Goal: Task Accomplishment & Management: Complete application form

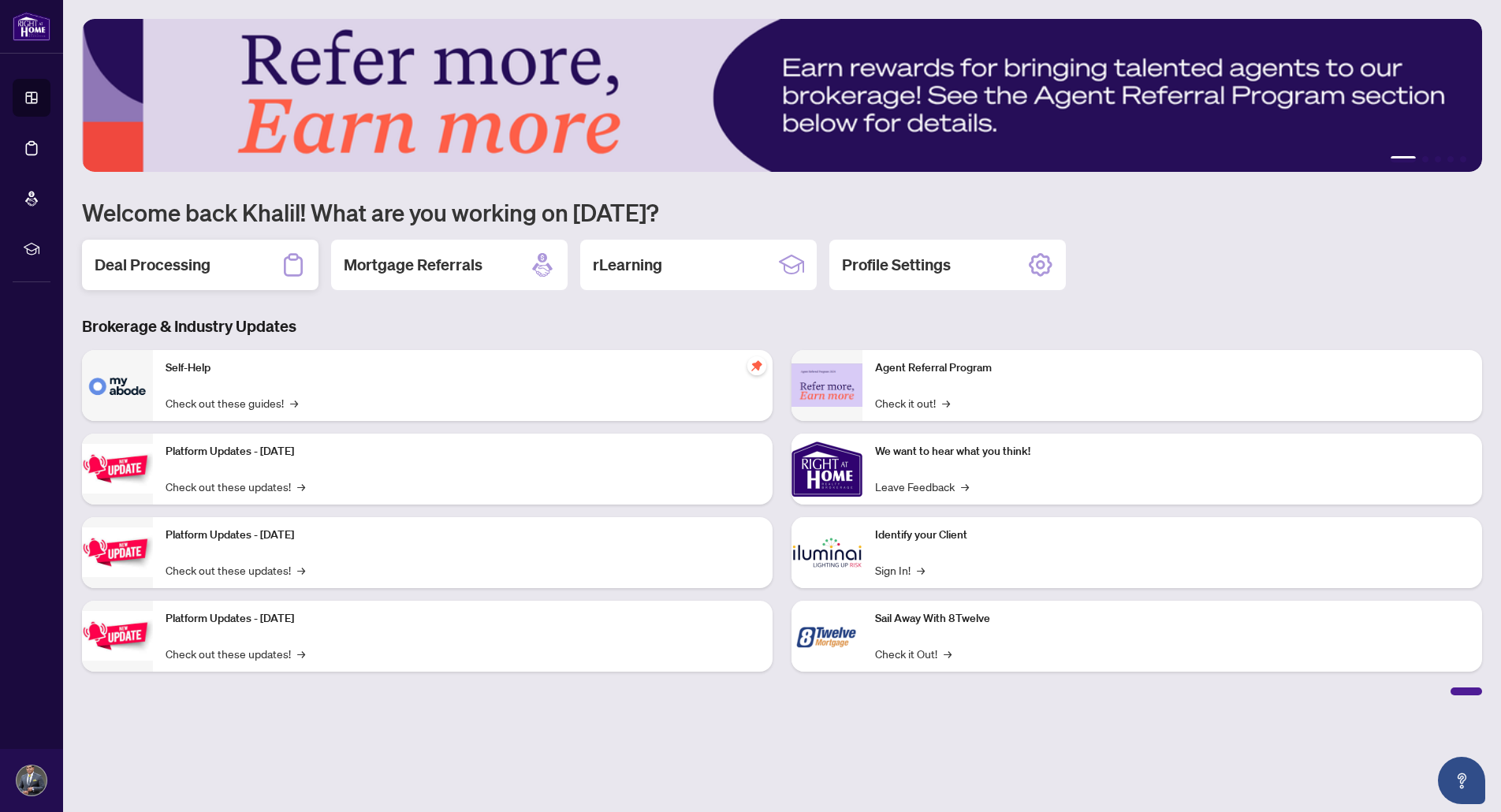
click at [146, 266] on h2 "Deal Processing" at bounding box center [153, 264] width 116 height 22
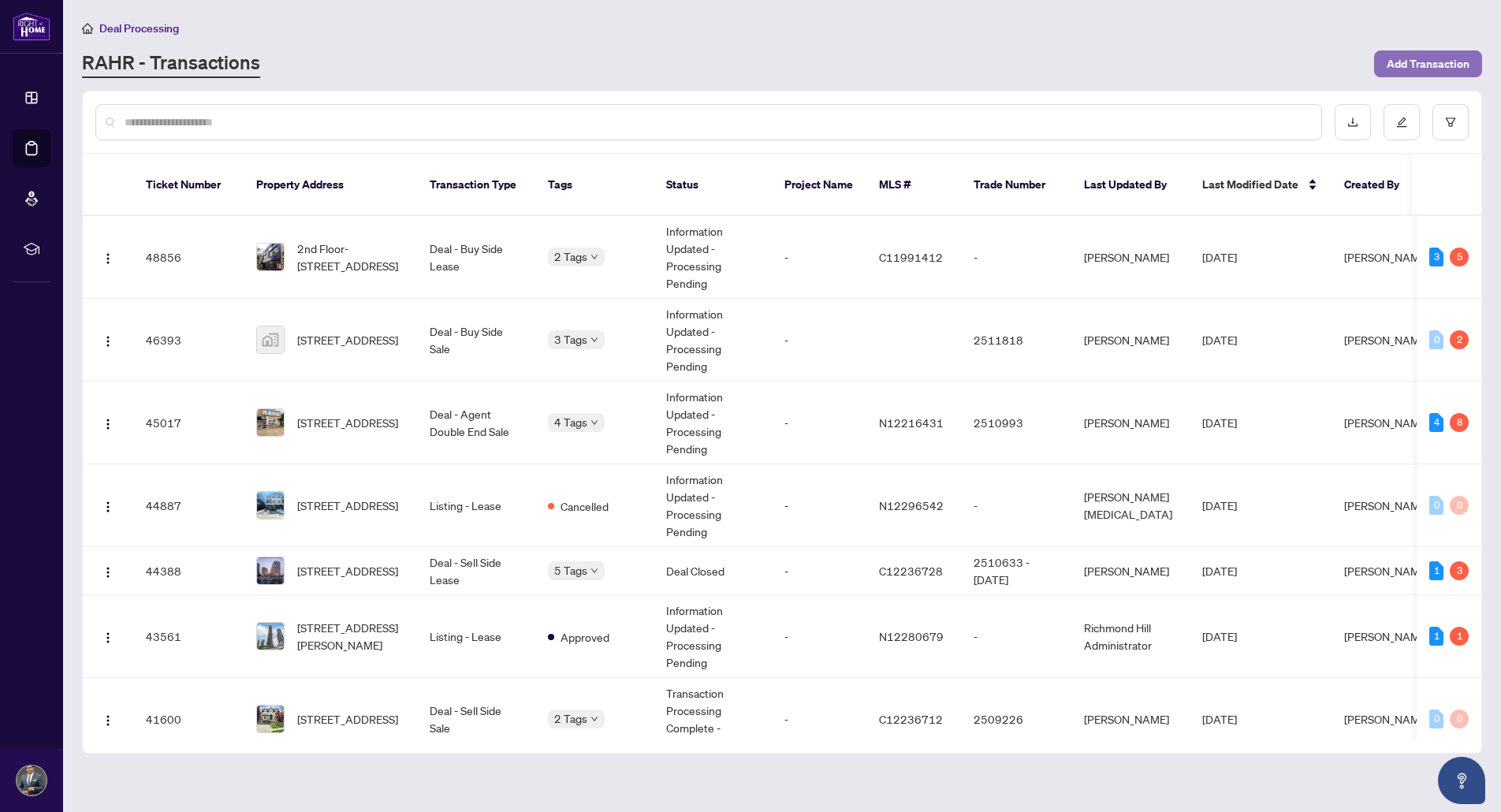
click at [1437, 62] on span "Add Transaction" at bounding box center [1428, 64] width 83 height 25
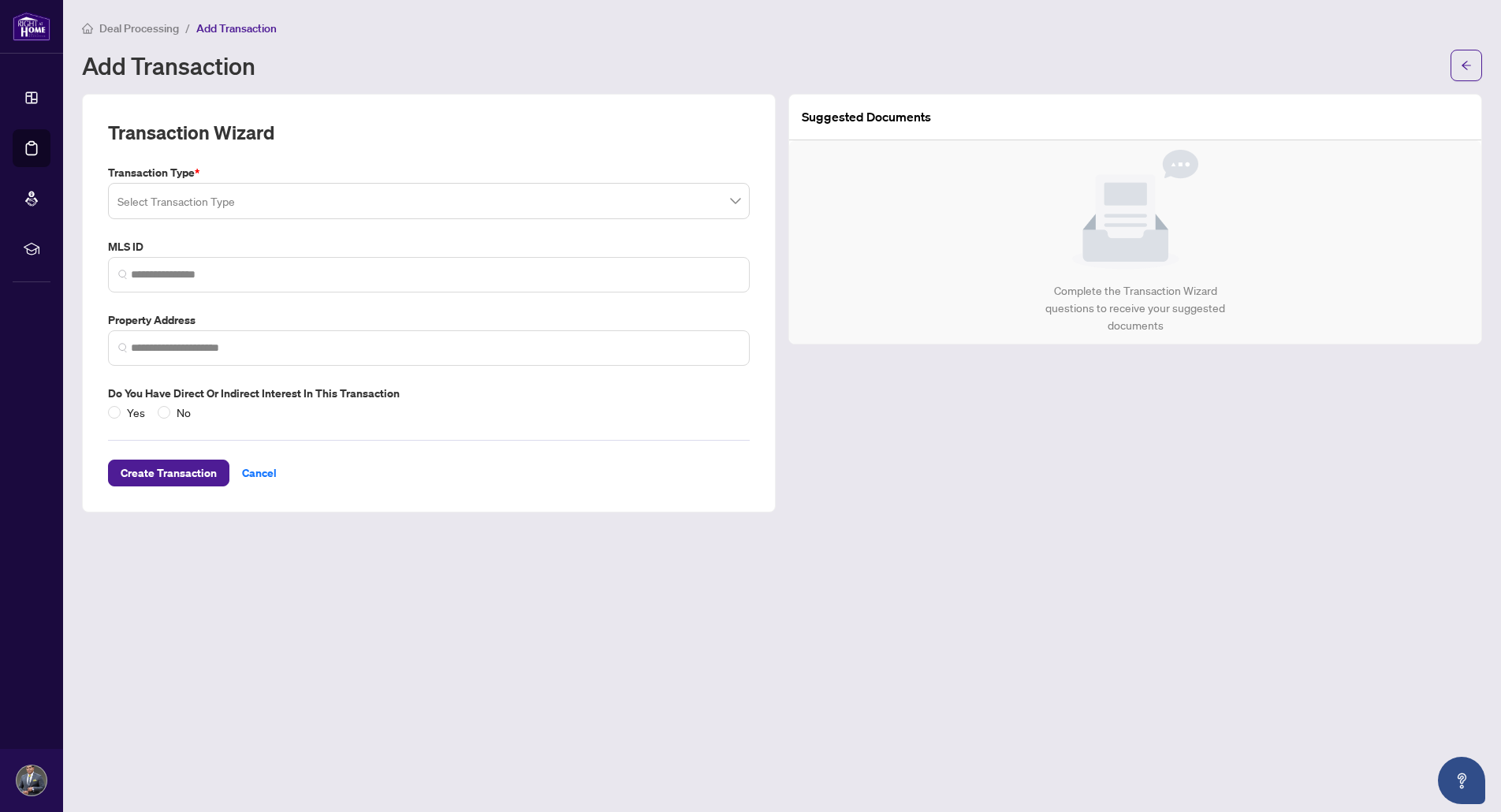
click at [378, 203] on input "search" at bounding box center [421, 203] width 608 height 34
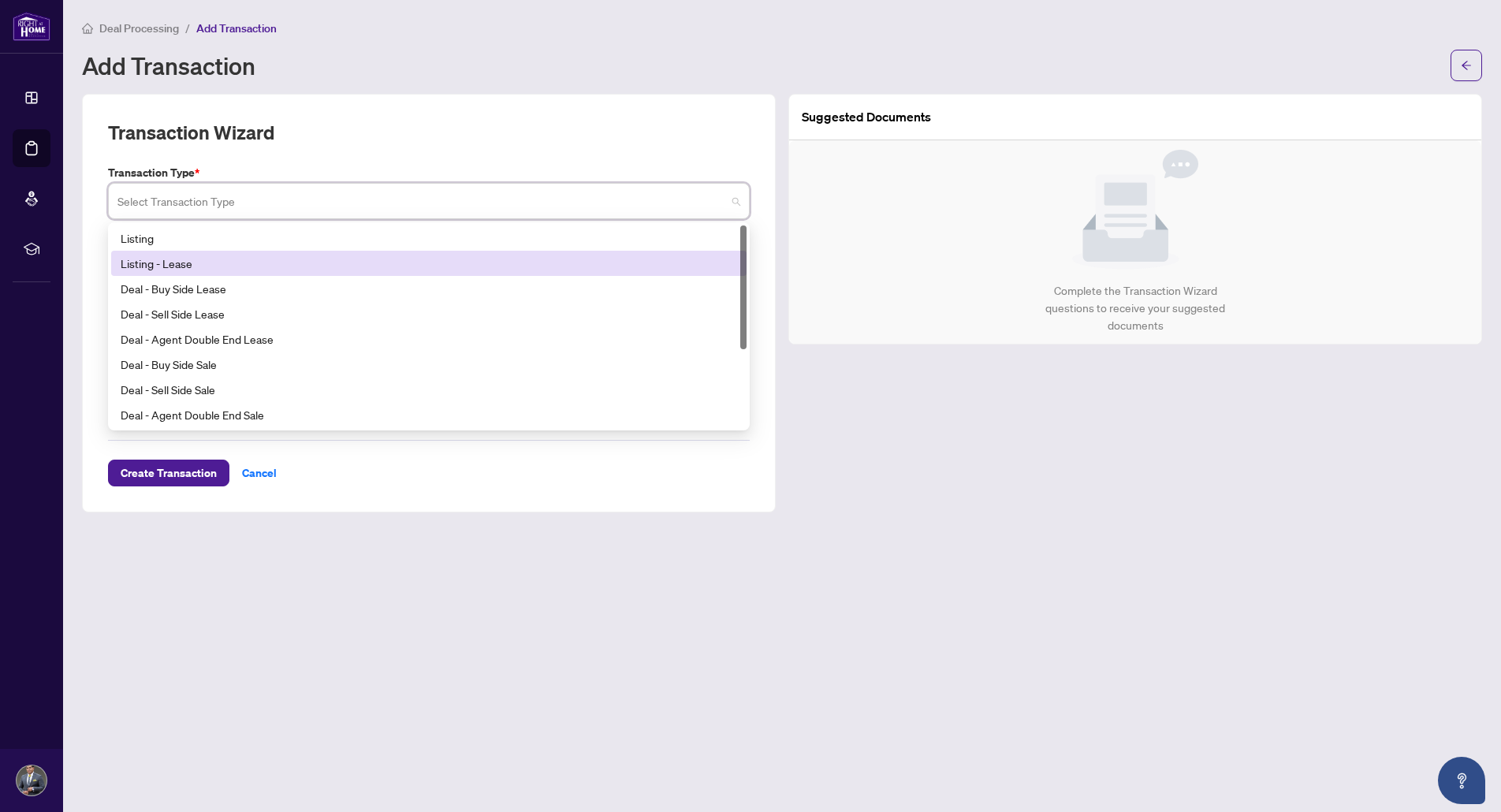
click at [273, 261] on div "Listing - Lease" at bounding box center [428, 263] width 617 height 17
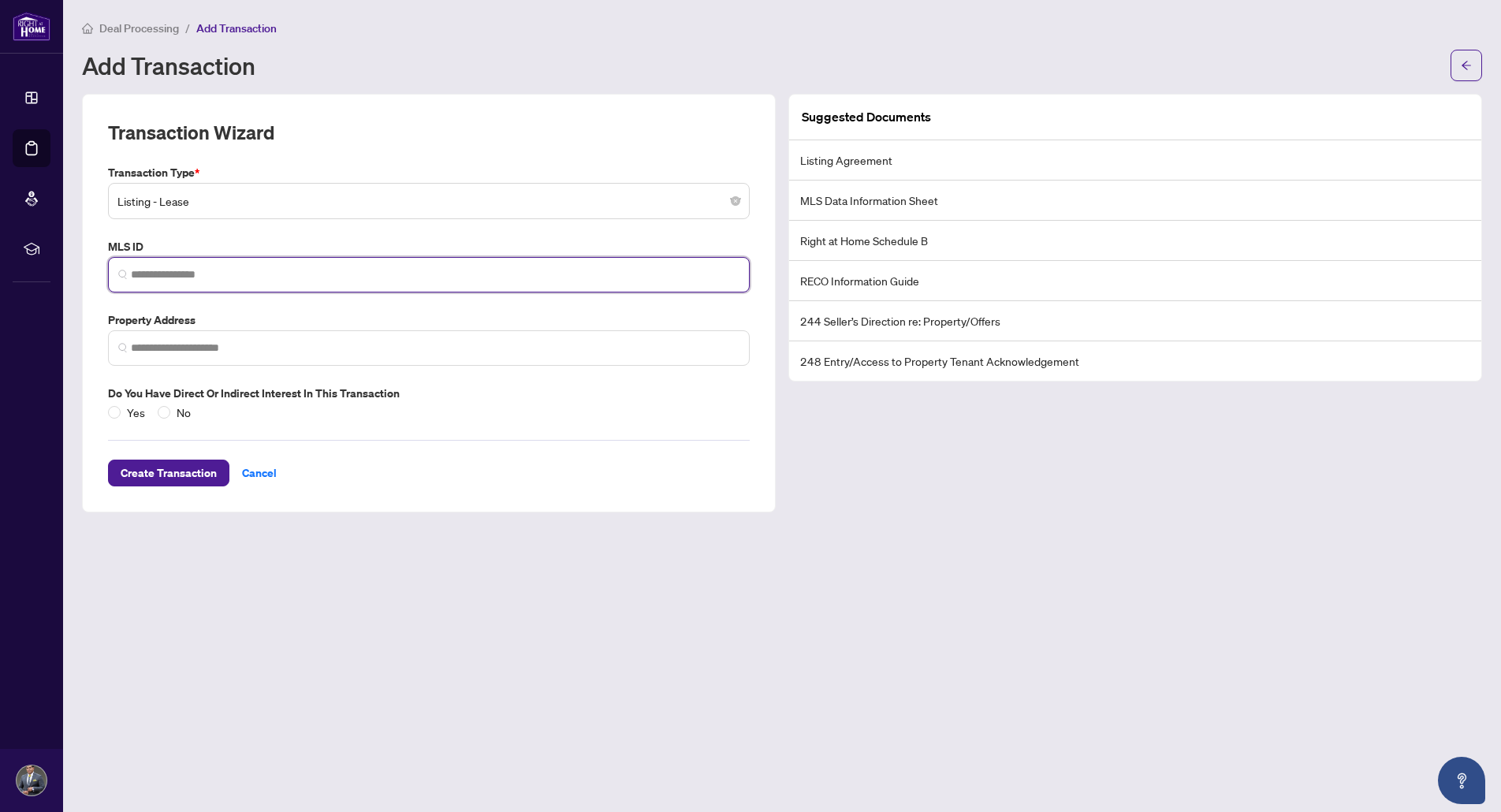
click at [169, 276] on input "search" at bounding box center [435, 274] width 608 height 16
paste input "*********"
type input "*********"
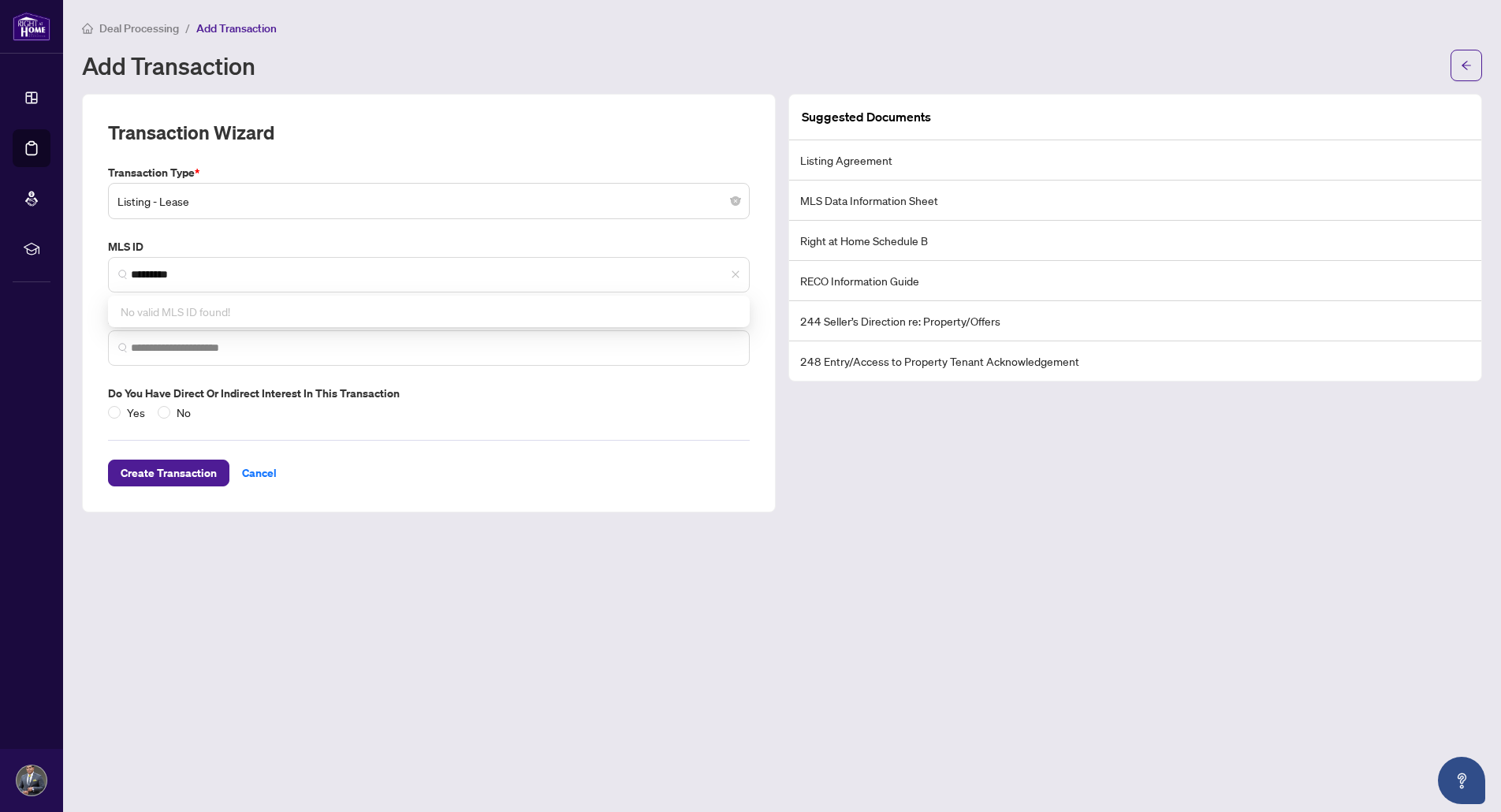
click at [519, 455] on div "Create Transaction Cancel" at bounding box center [429, 453] width 642 height 65
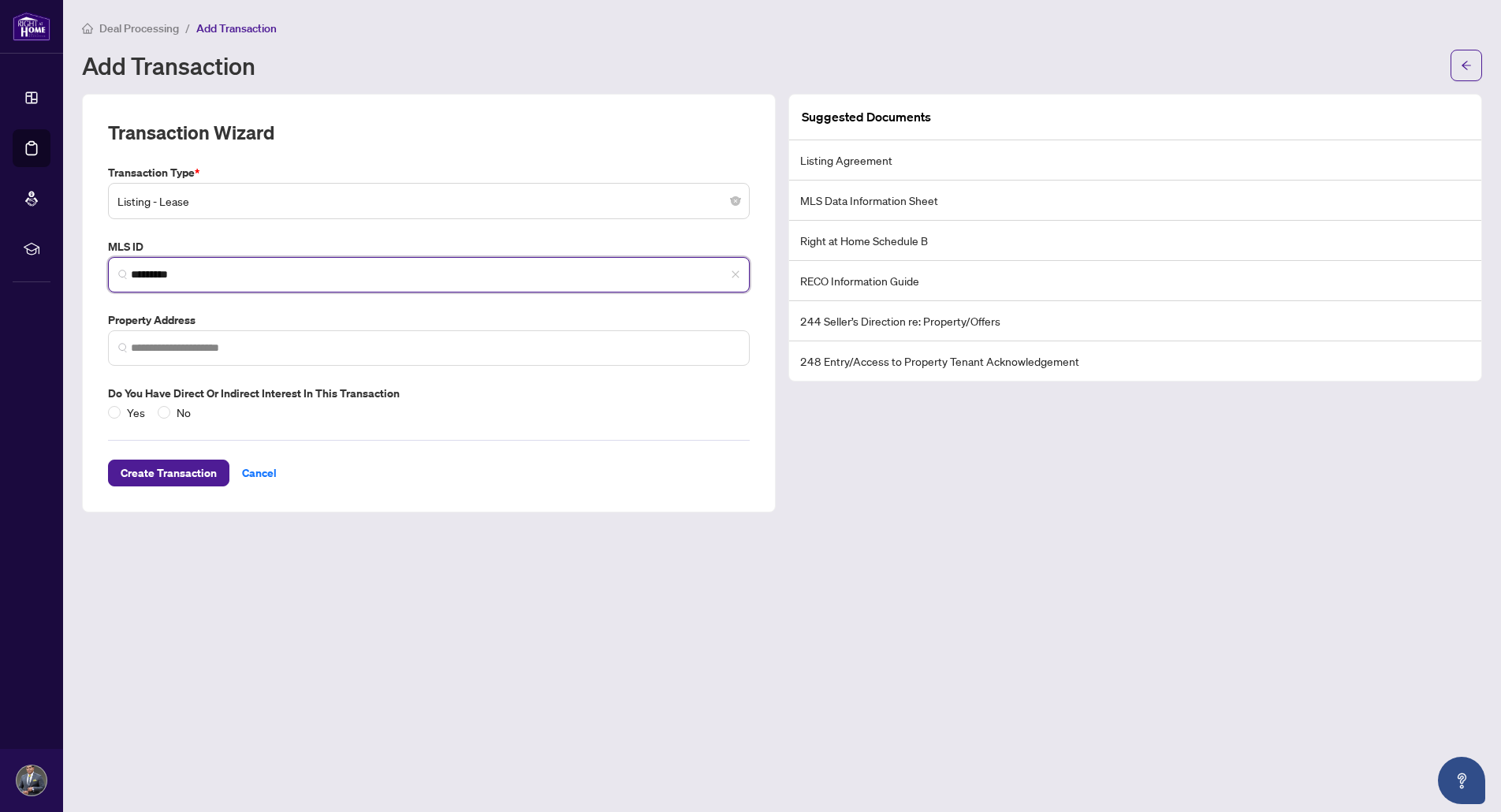
click at [232, 280] on input "*********" at bounding box center [435, 274] width 608 height 16
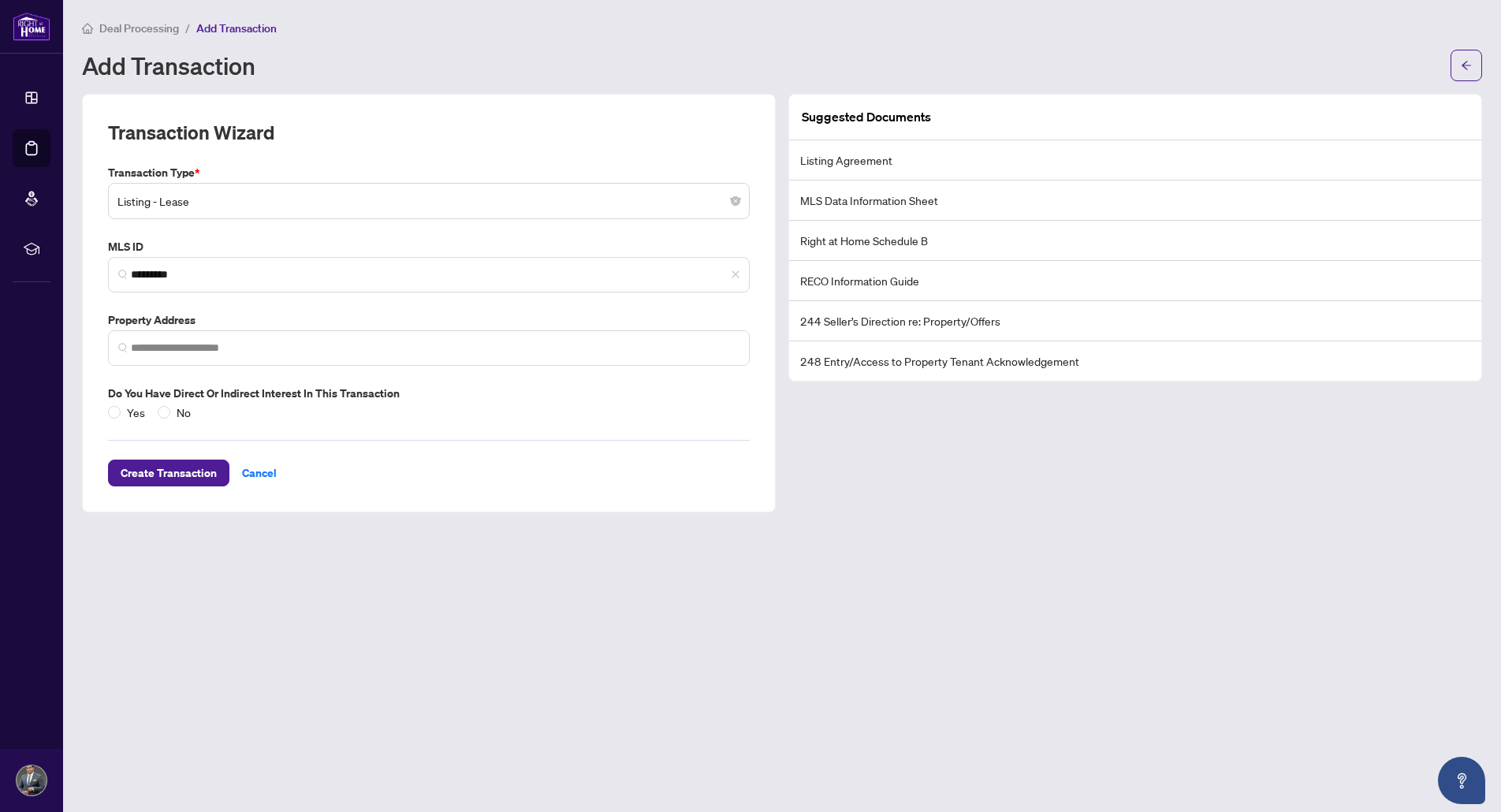
click at [499, 467] on div "Create Transaction Cancel" at bounding box center [429, 453] width 642 height 65
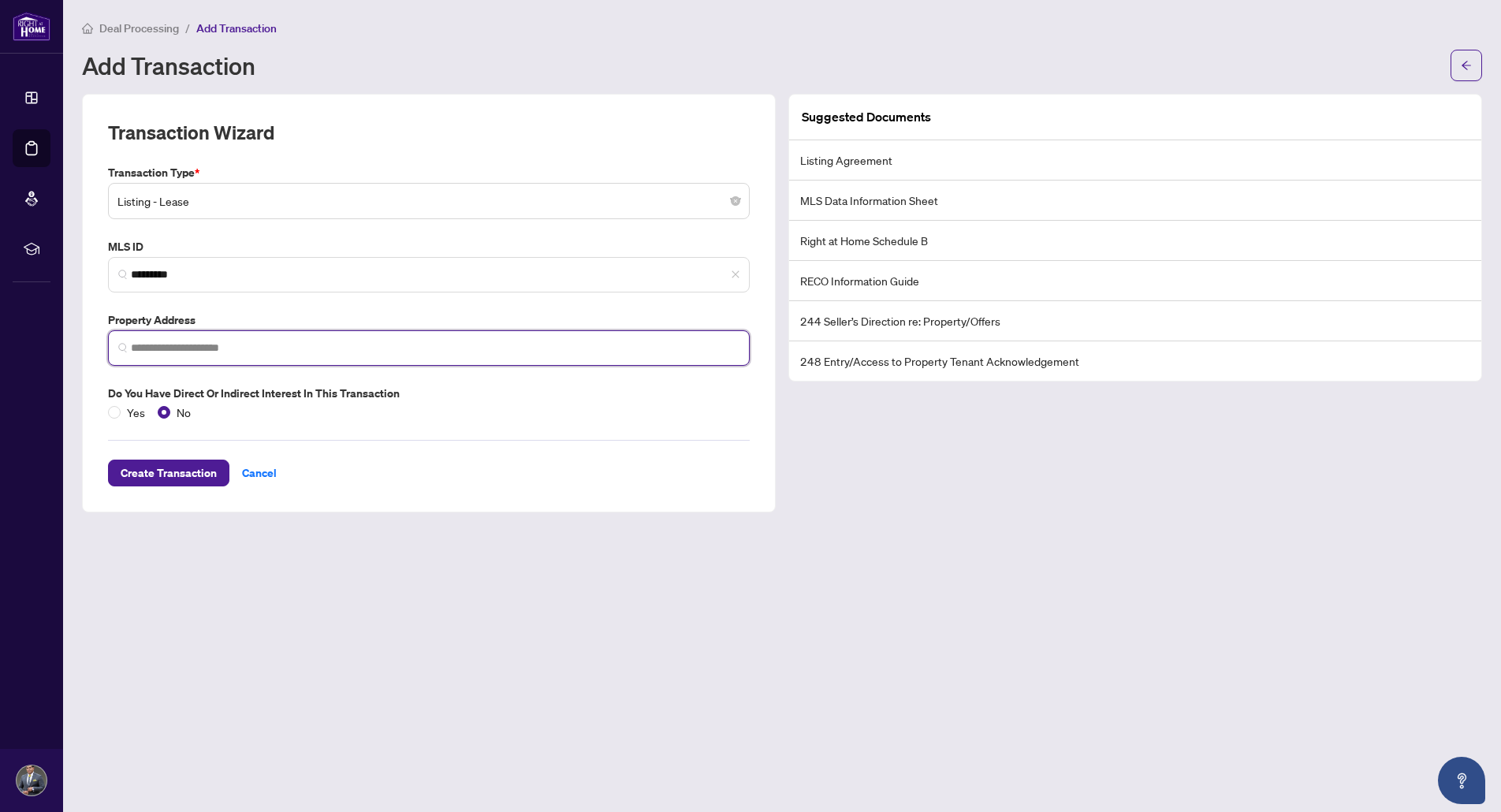
click at [155, 348] on input "search" at bounding box center [435, 348] width 608 height 16
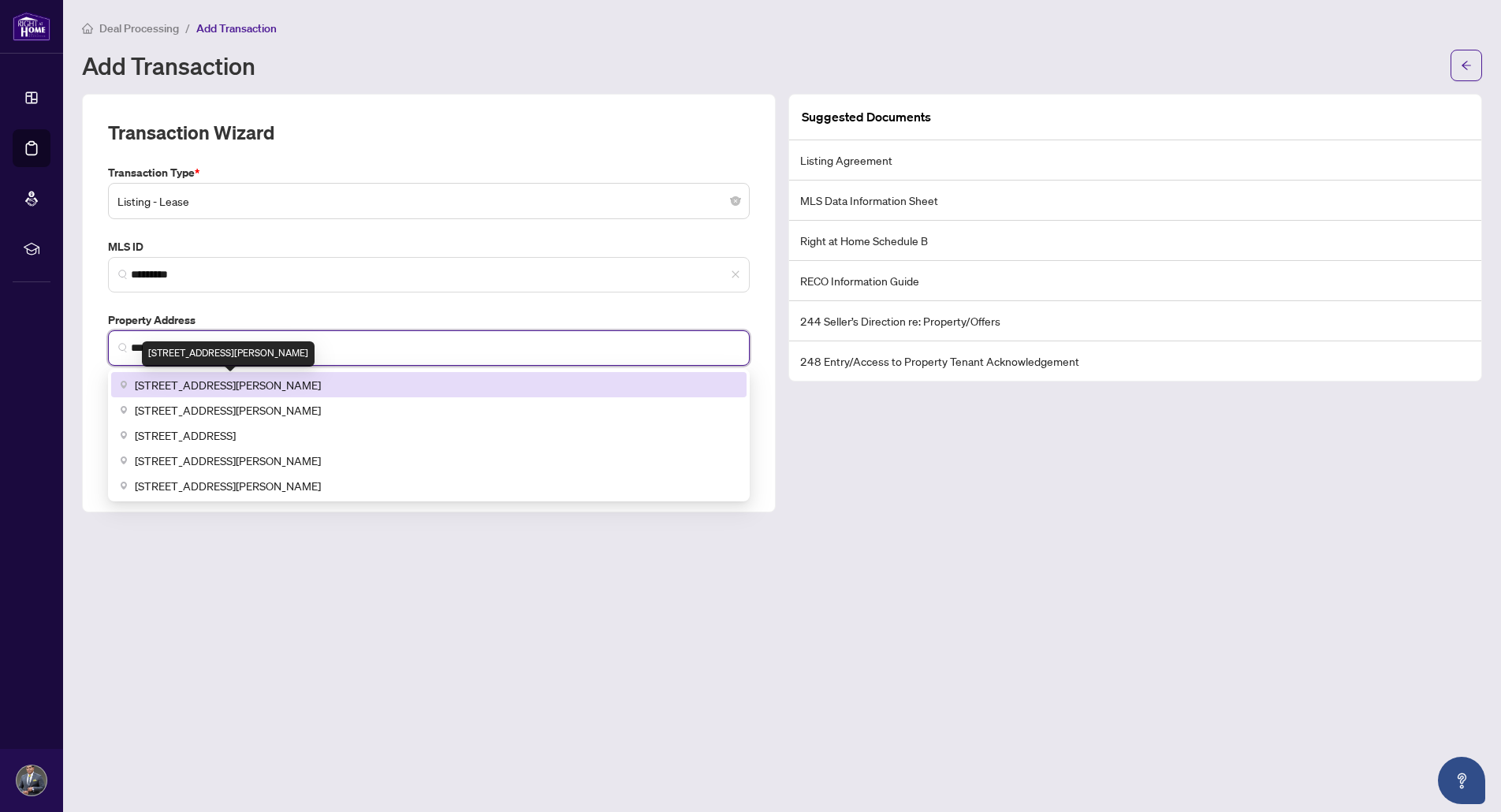
click at [277, 381] on span "[STREET_ADDRESS][PERSON_NAME]" at bounding box center [228, 384] width 186 height 17
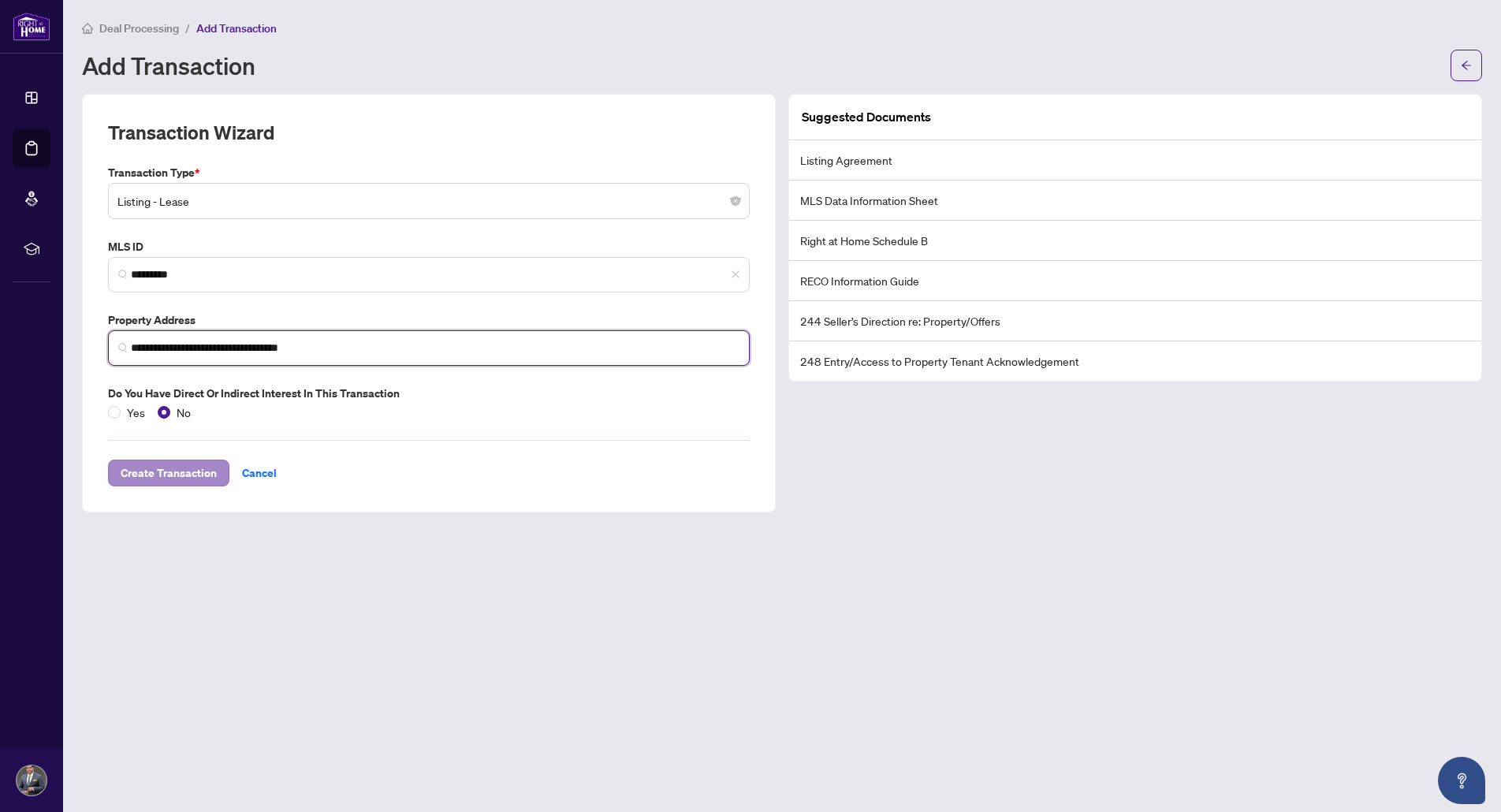
type input "**********"
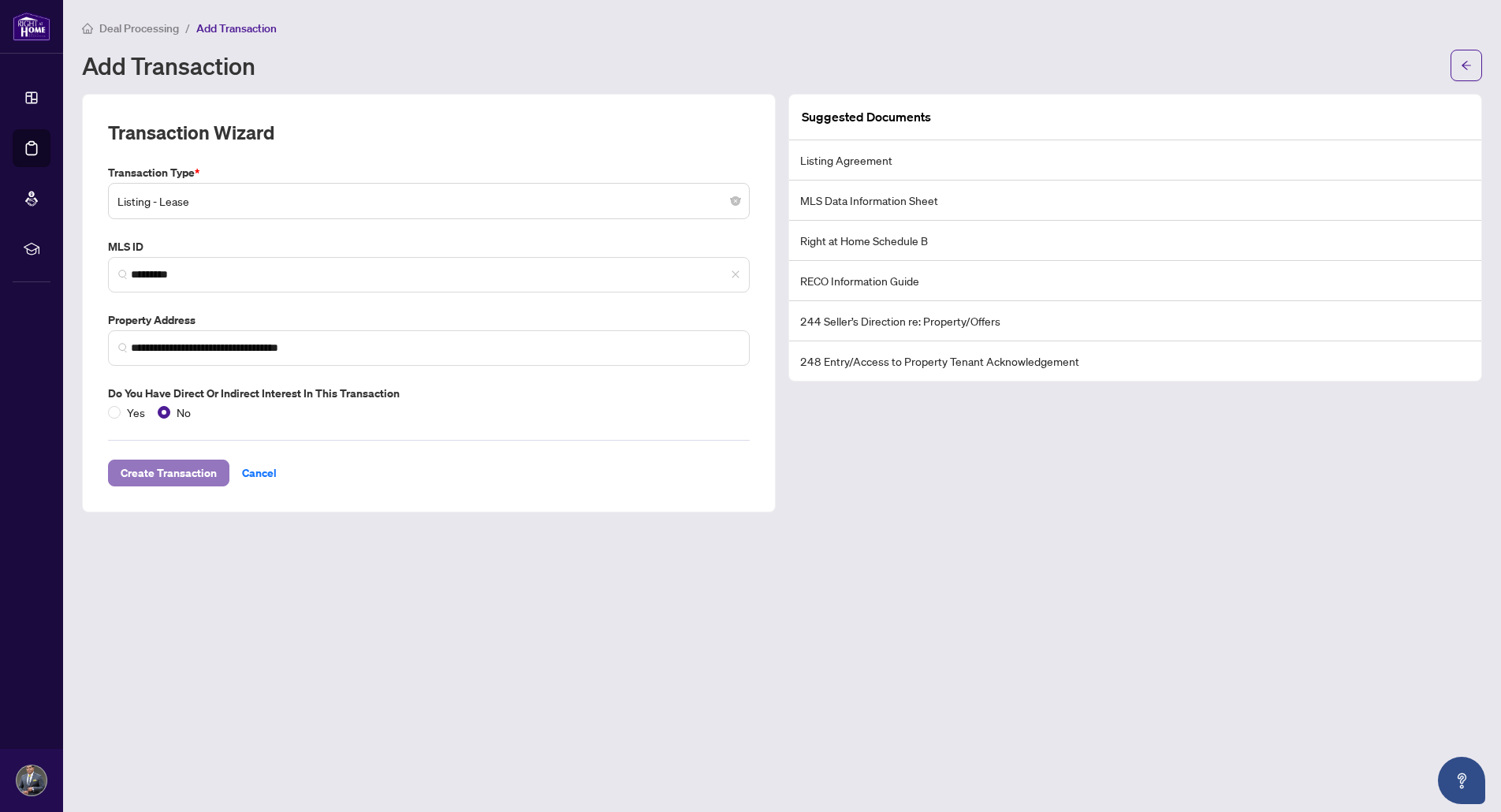
click at [149, 476] on span "Create Transaction" at bounding box center [168, 472] width 96 height 25
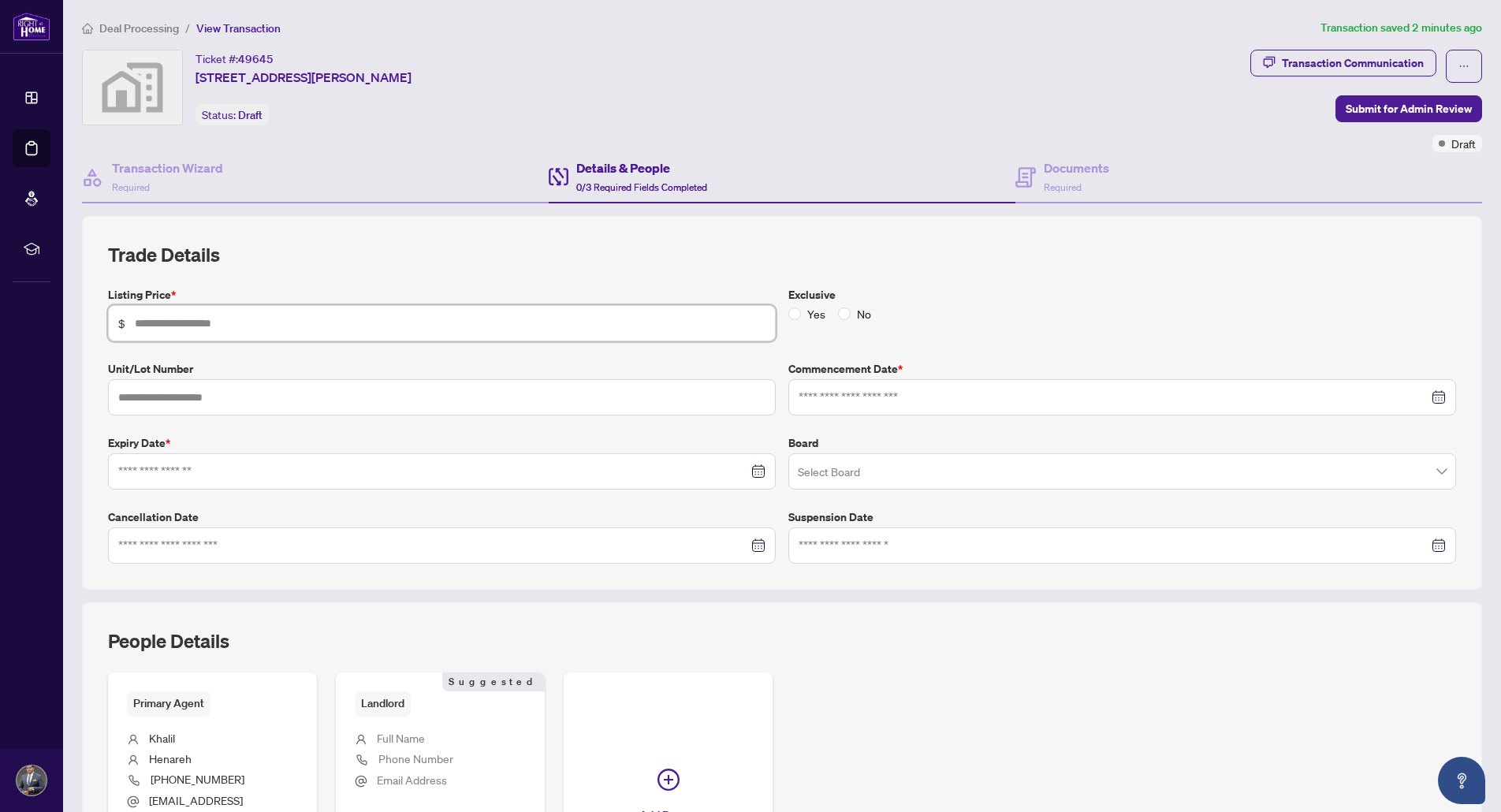
click at [171, 329] on input "text" at bounding box center [450, 323] width 631 height 17
type input "*****"
click at [1092, 404] on input at bounding box center [1113, 397] width 630 height 17
type input "**********"
click at [921, 586] on div "21" at bounding box center [930, 584] width 19 height 19
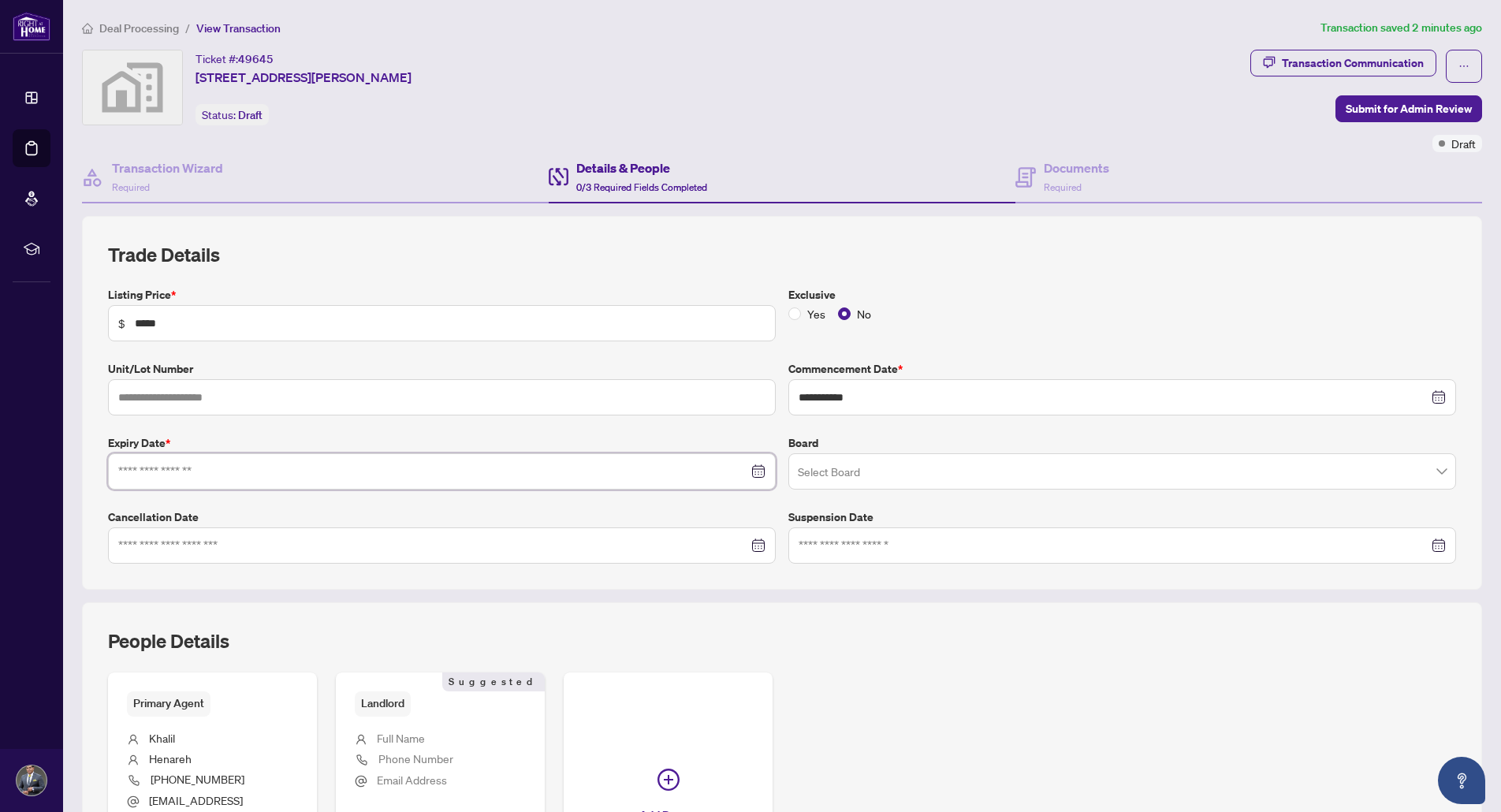
click at [347, 478] on input at bounding box center [432, 471] width 630 height 17
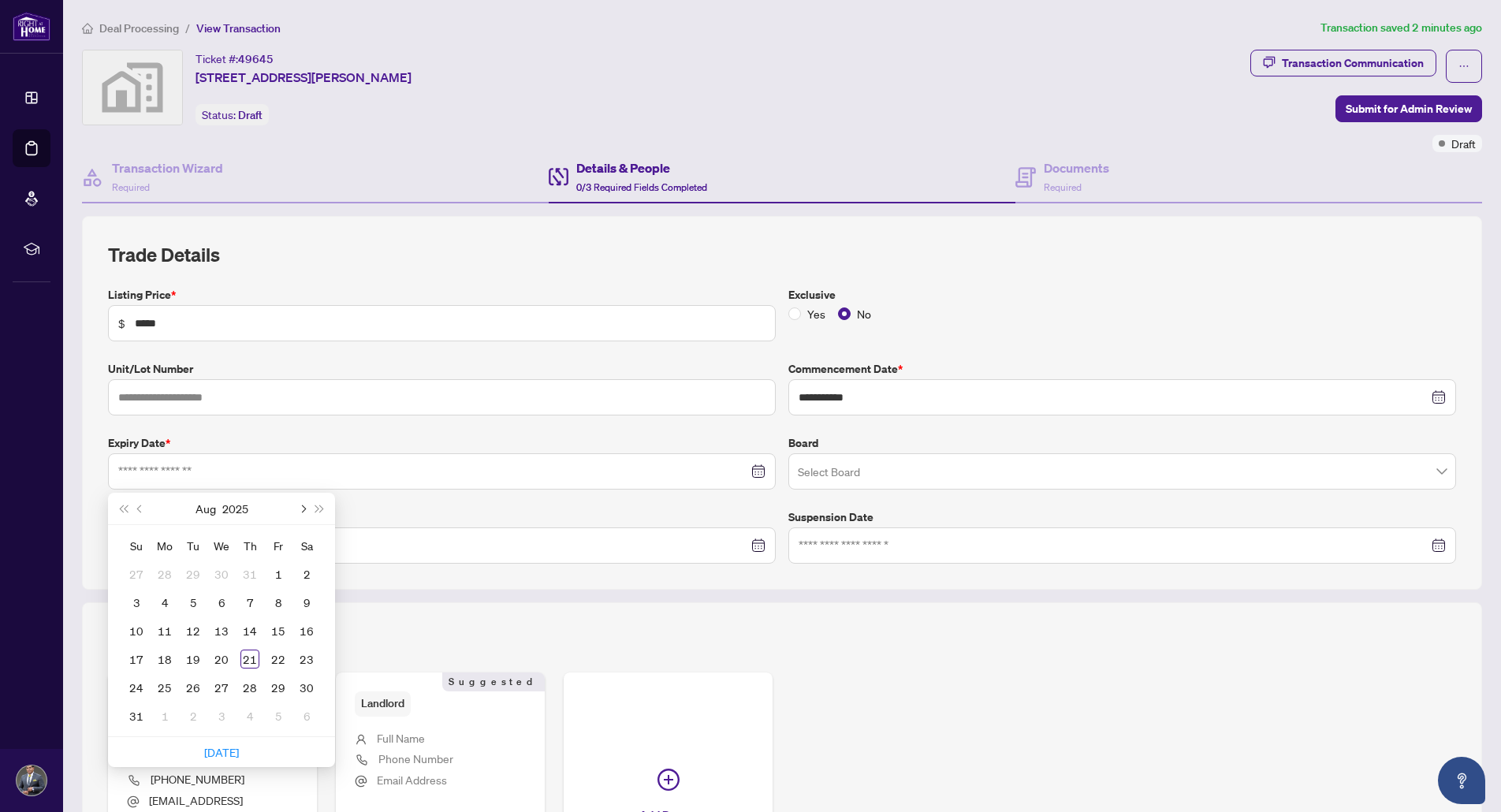
click at [298, 512] on button "Next month (PageDown)" at bounding box center [301, 508] width 17 height 32
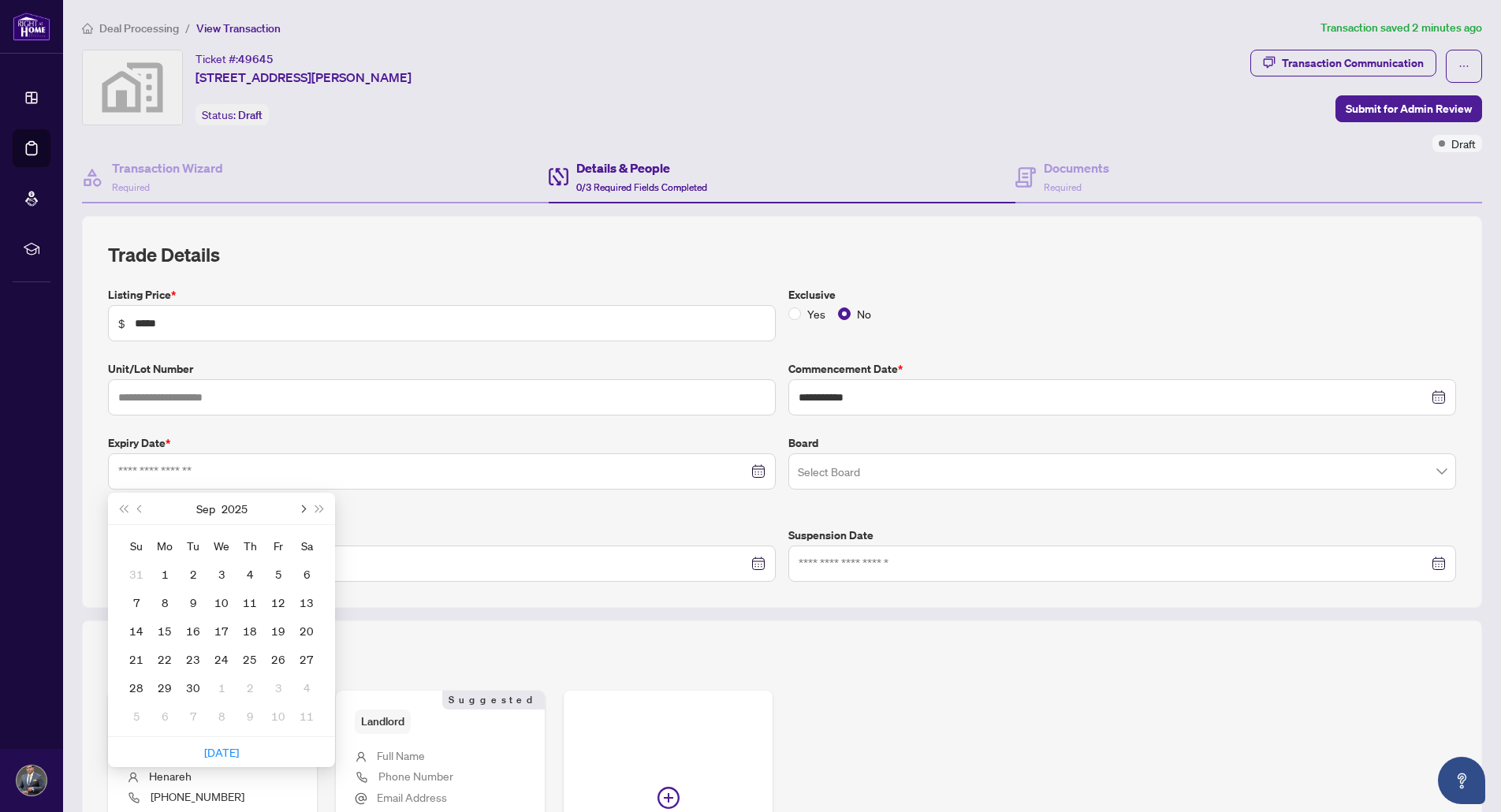
click at [303, 509] on span "Next month (PageDown)" at bounding box center [302, 508] width 8 height 8
click at [303, 508] on span "Next month (PageDown)" at bounding box center [302, 508] width 8 height 8
type input "**********"
click at [223, 690] on div "31" at bounding box center [221, 687] width 19 height 19
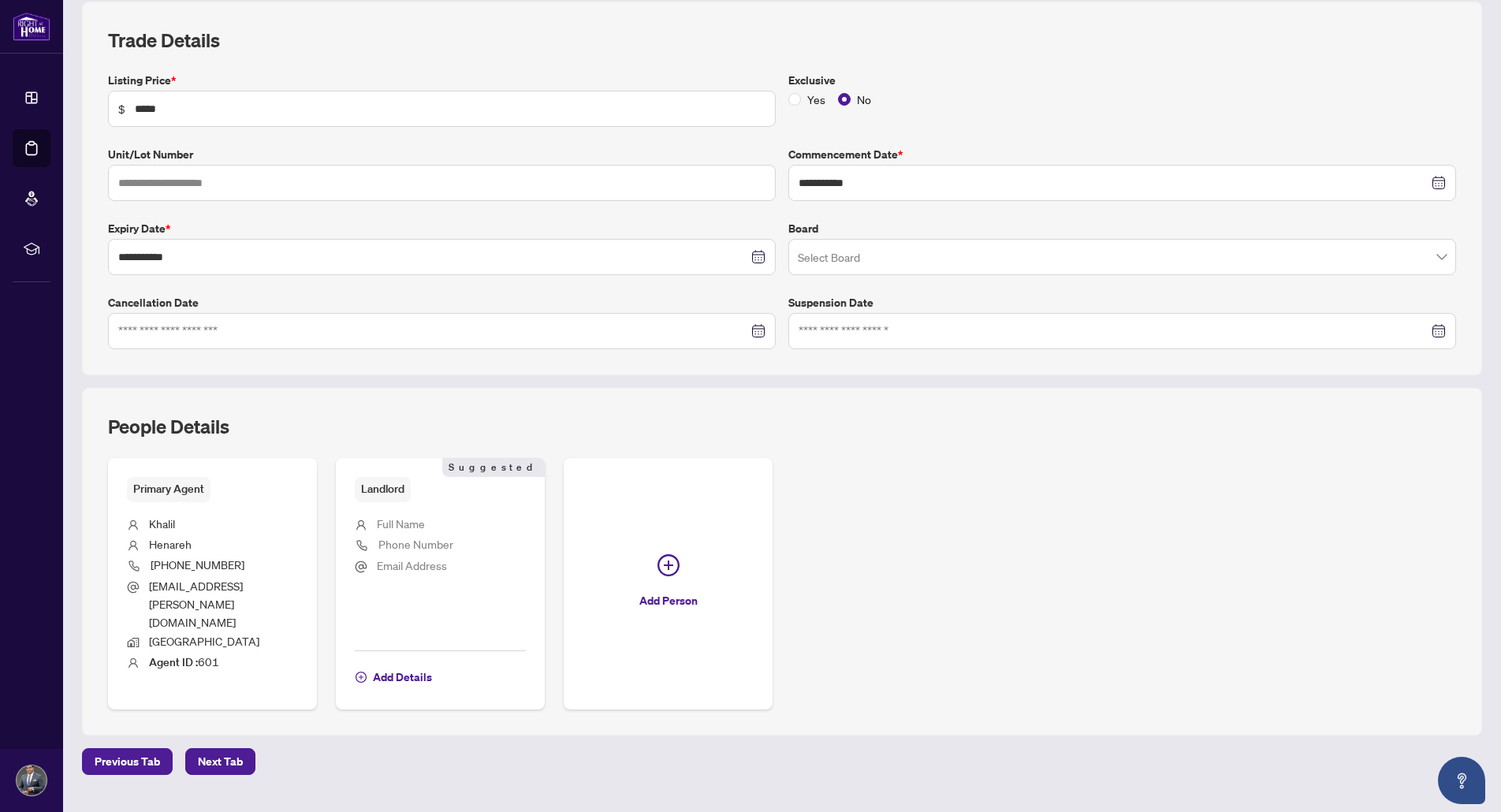
scroll to position [217, 0]
click at [207, 747] on span "Next Tab" at bounding box center [220, 759] width 45 height 25
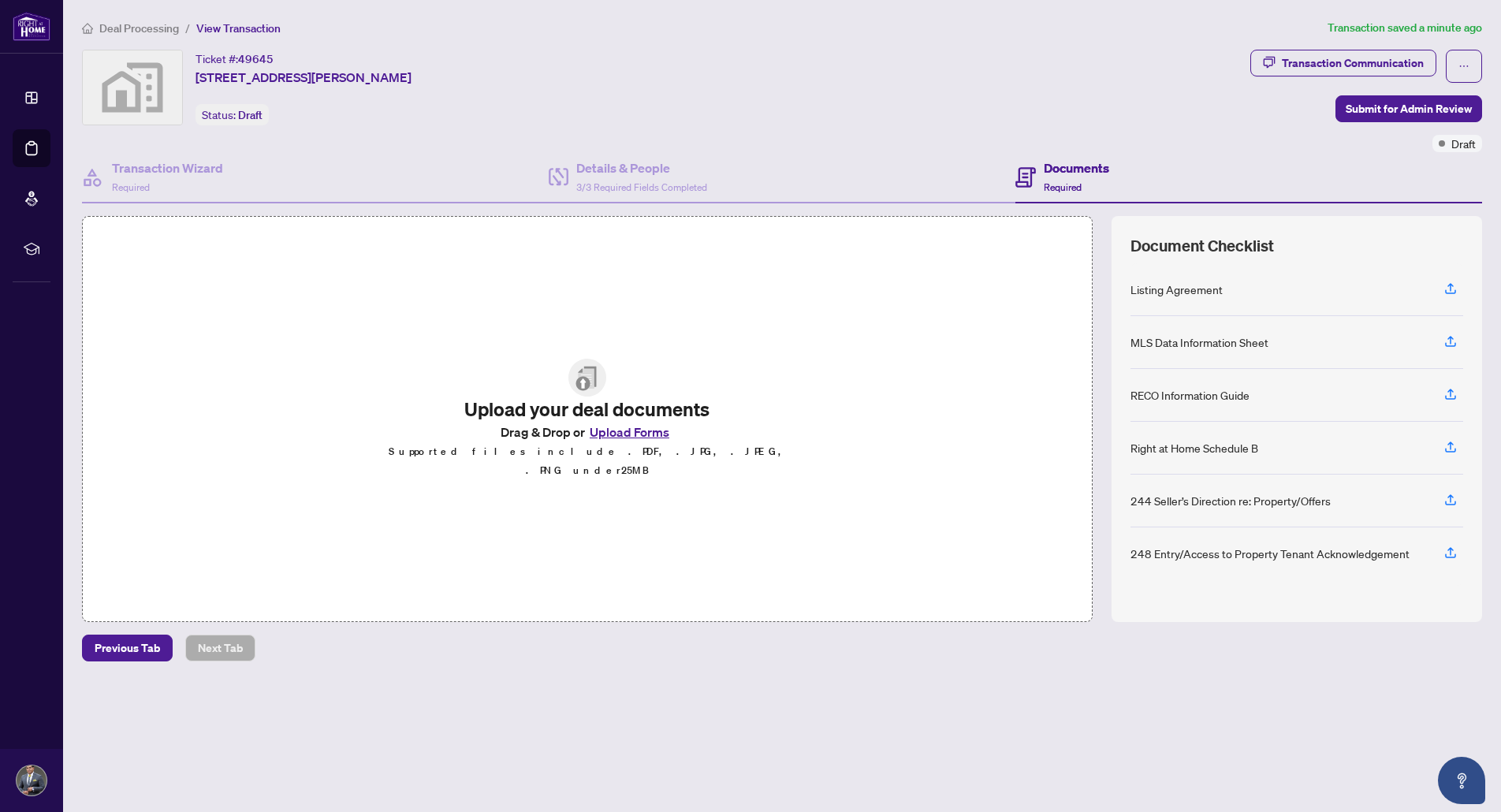
click at [618, 442] on button "Upload Forms" at bounding box center [629, 431] width 89 height 20
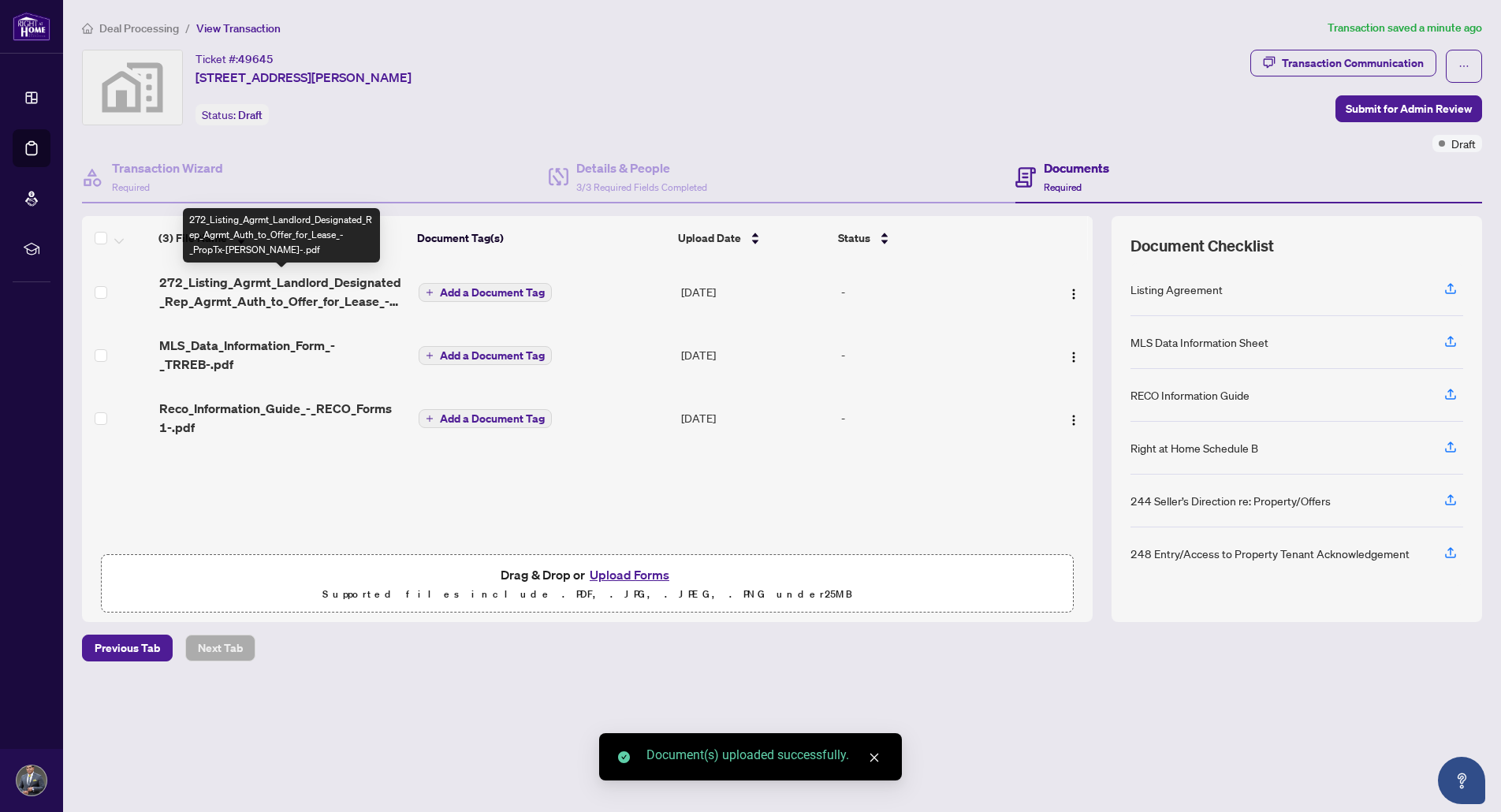
click at [328, 300] on span "272_Listing_Agrmt_Landlord_Designated_Rep_Agrmt_Auth_to_Offer_for_Lease_-_PropT…" at bounding box center [282, 291] width 246 height 38
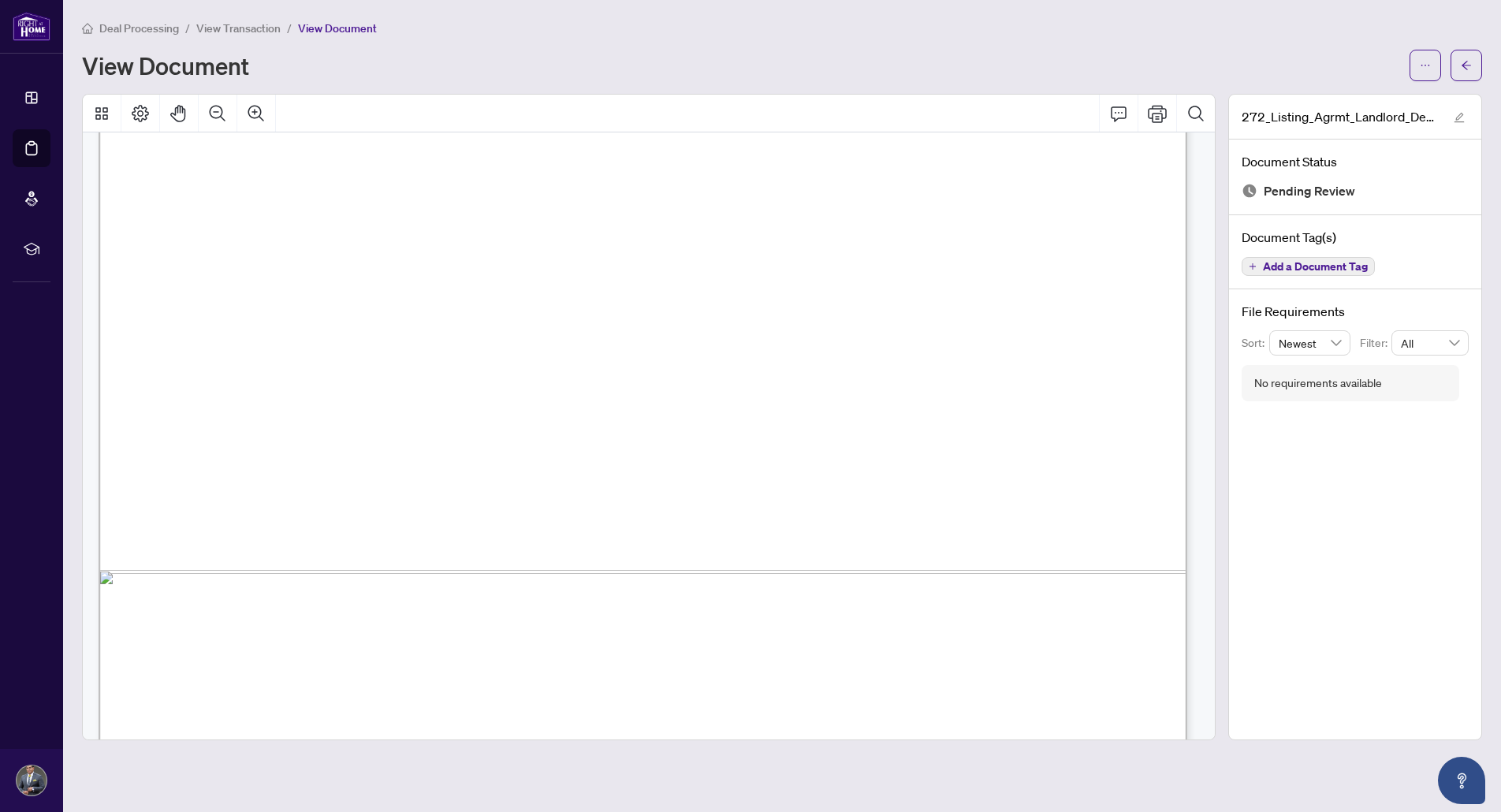
scroll to position [8054, 0]
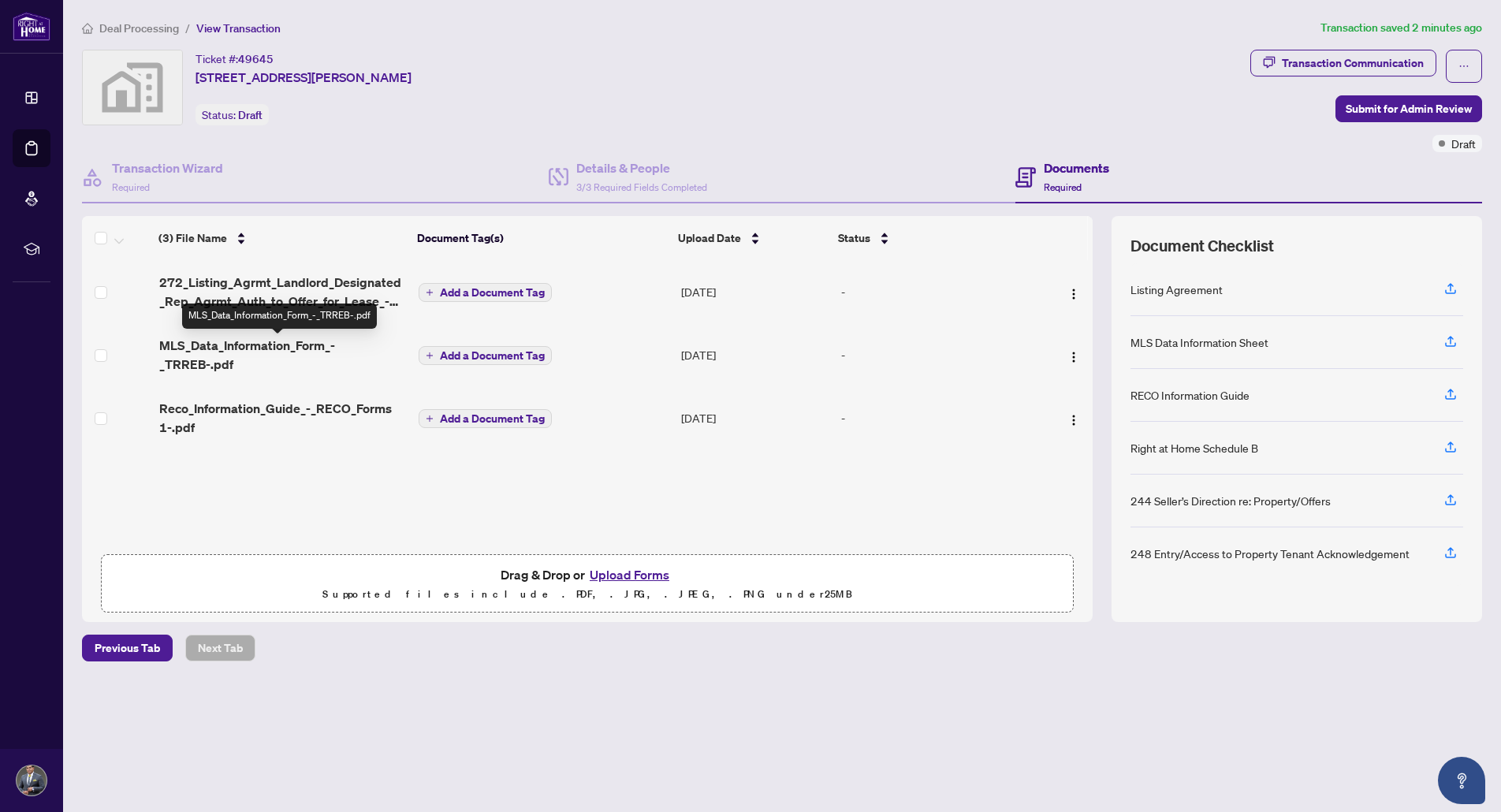
click at [301, 346] on span "MLS_Data_Information_Form_-_TRREB-.pdf" at bounding box center [282, 354] width 246 height 38
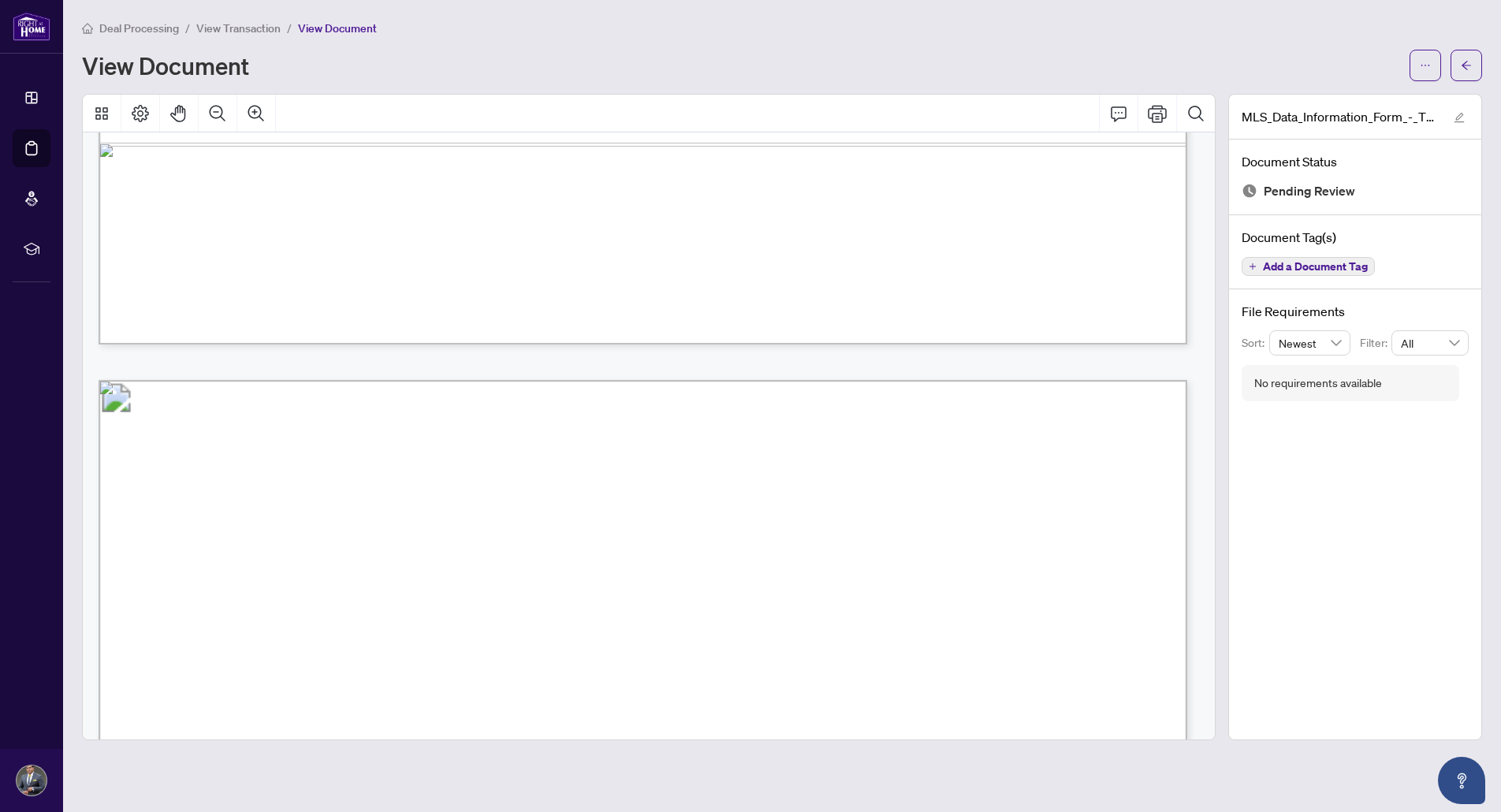
scroll to position [4098, 0]
click at [983, 243] on span "[DATE]" at bounding box center [962, 245] width 40 height 19
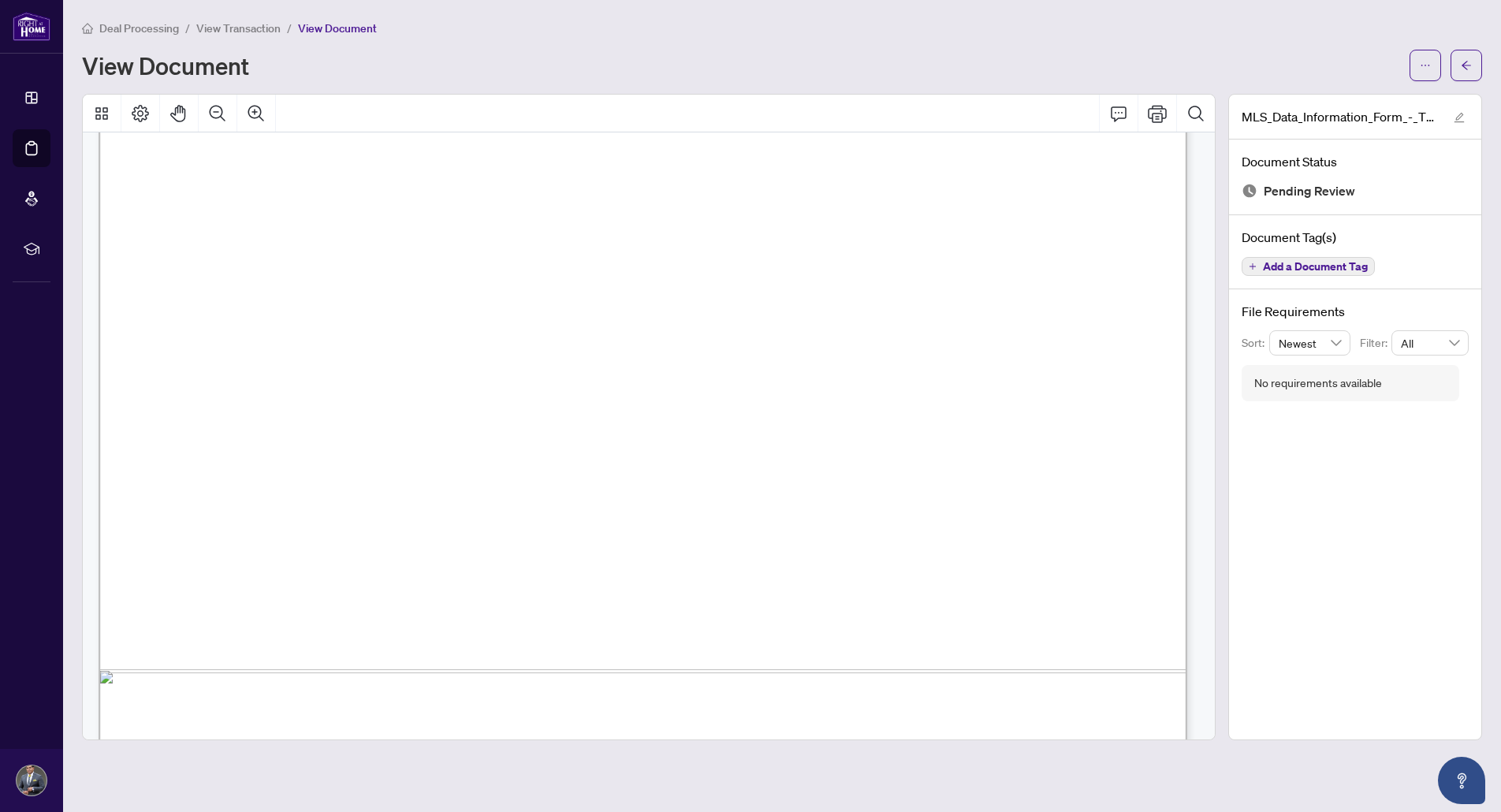
scroll to position [4994, 0]
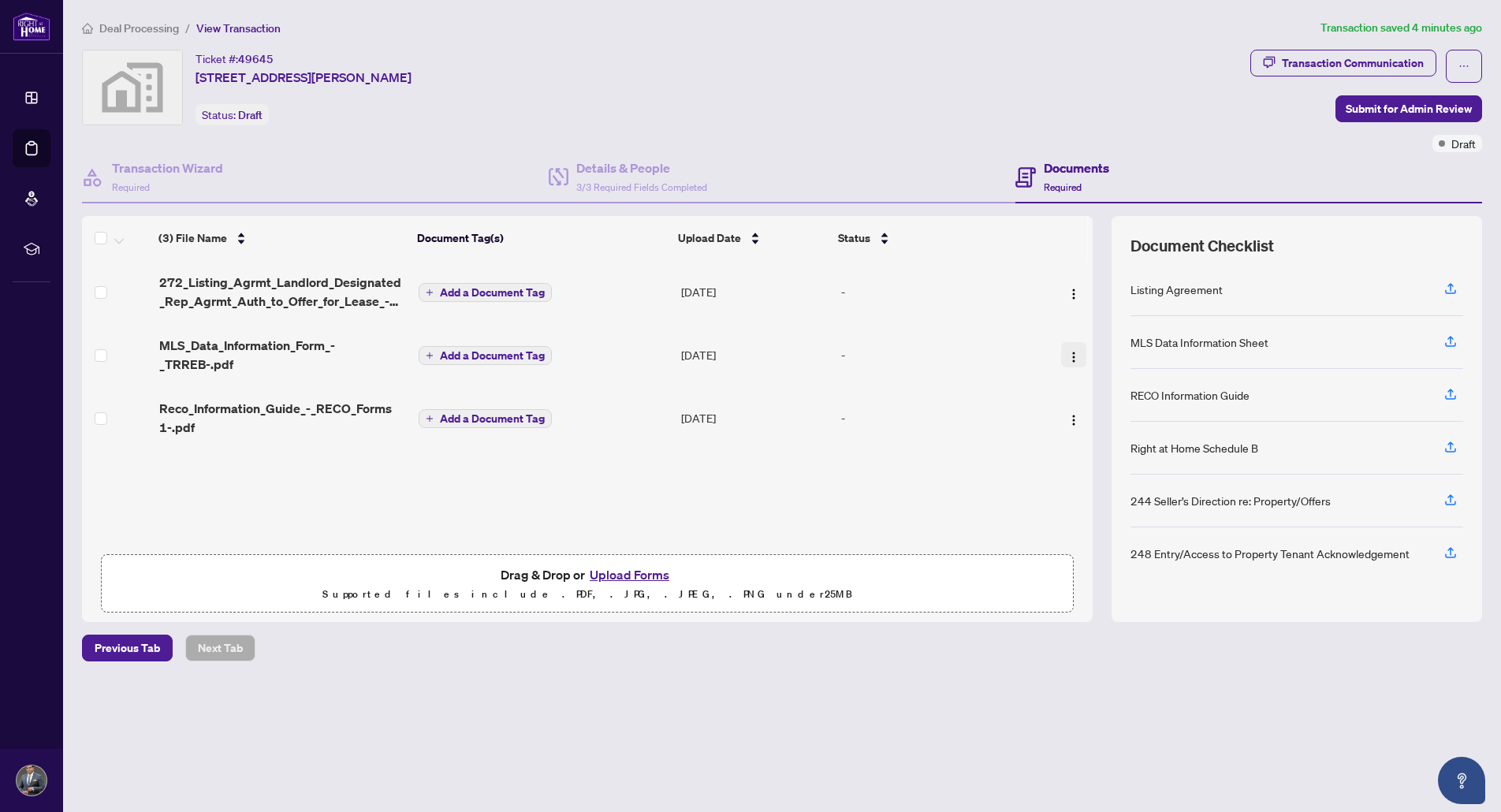
click at [1068, 350] on img "button" at bounding box center [1074, 356] width 12 height 12
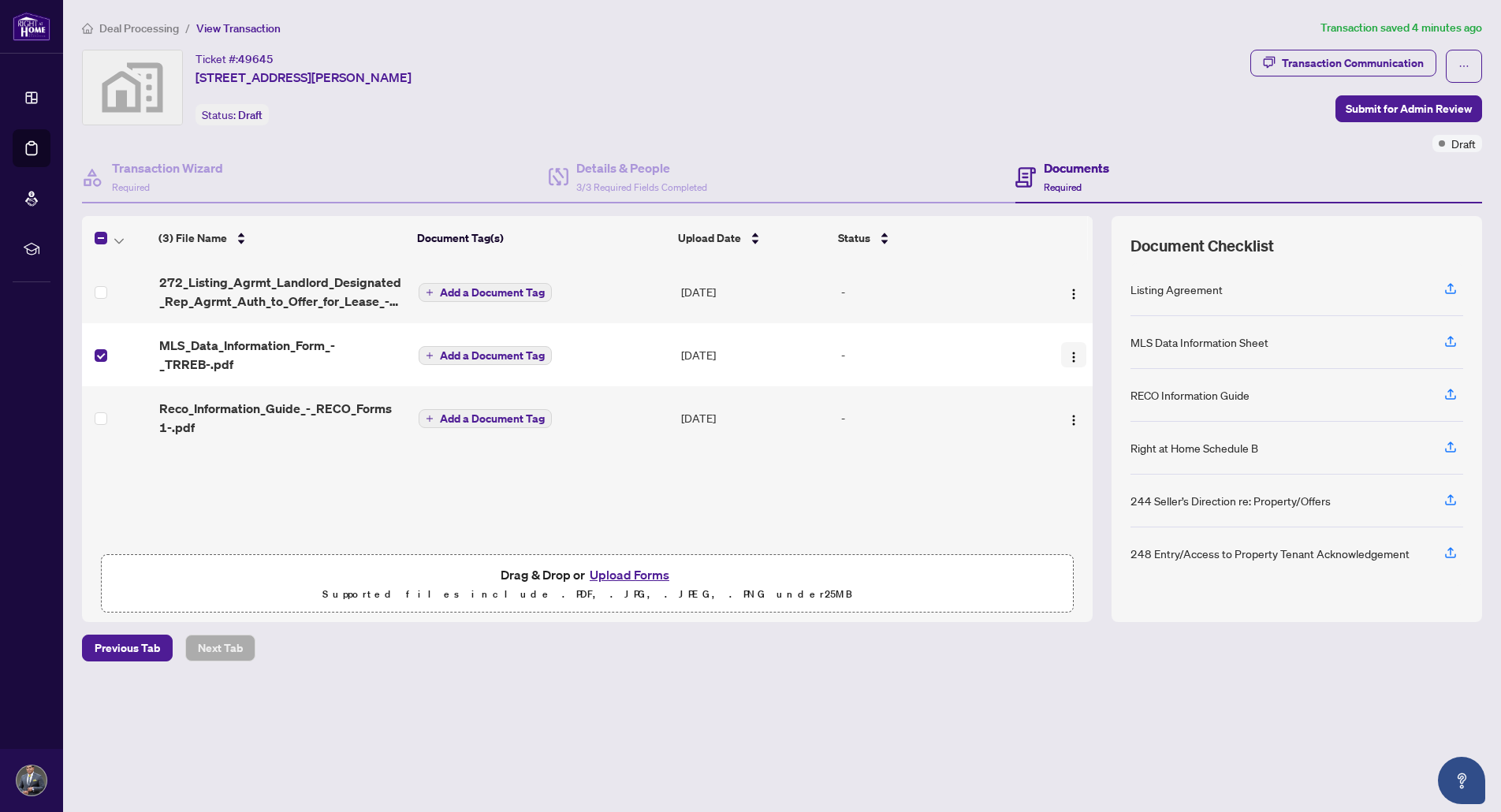
click at [1069, 352] on img "button" at bounding box center [1074, 356] width 12 height 12
click at [860, 43] on div "Deal Processing / View Transaction Transaction saved 4 minutes ago Ticket #: 49…" at bounding box center [781, 368] width 1413 height 697
click at [1074, 350] on img "button" at bounding box center [1074, 356] width 12 height 12
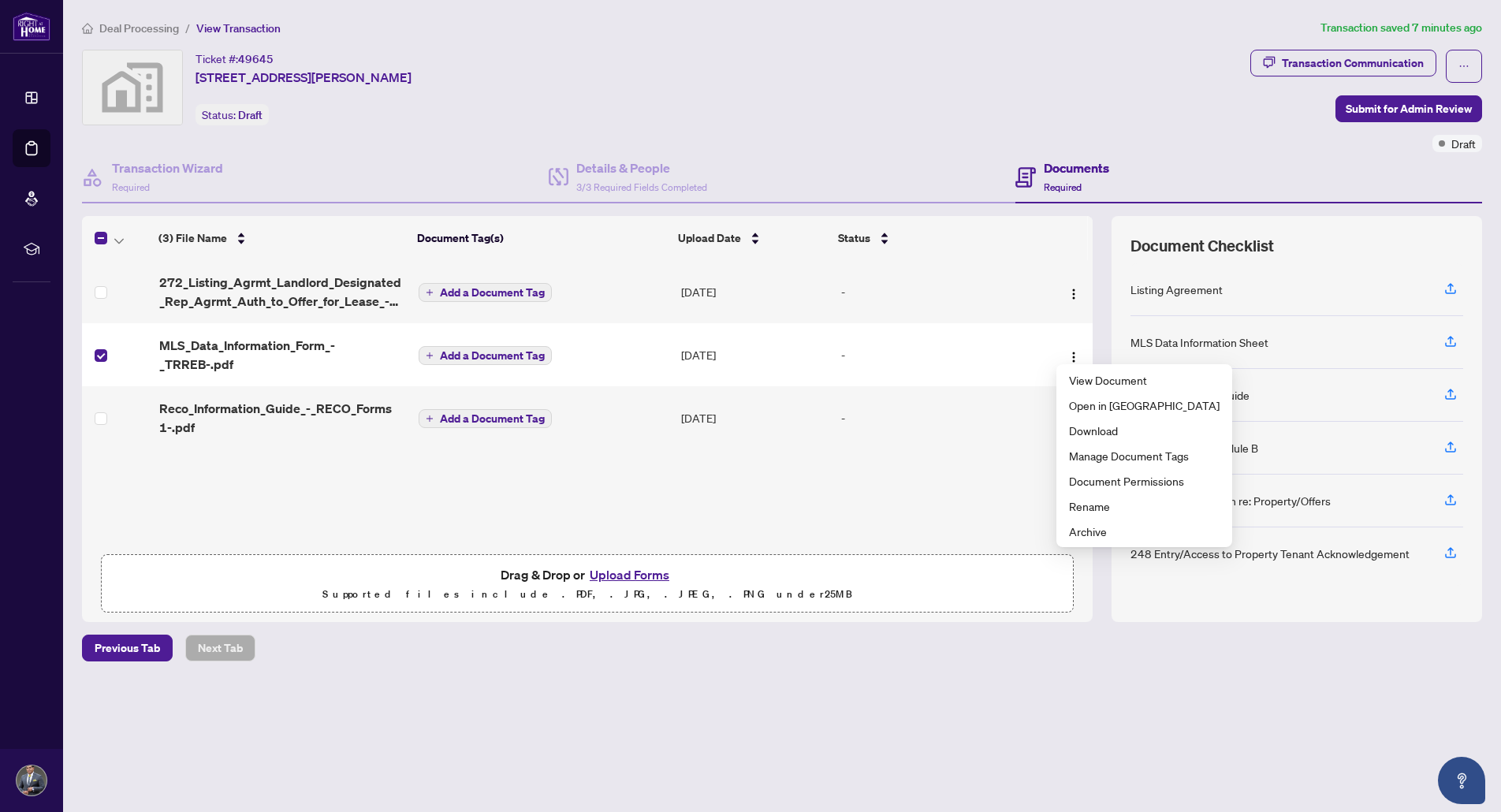
click at [1046, 349] on div at bounding box center [1065, 354] width 44 height 25
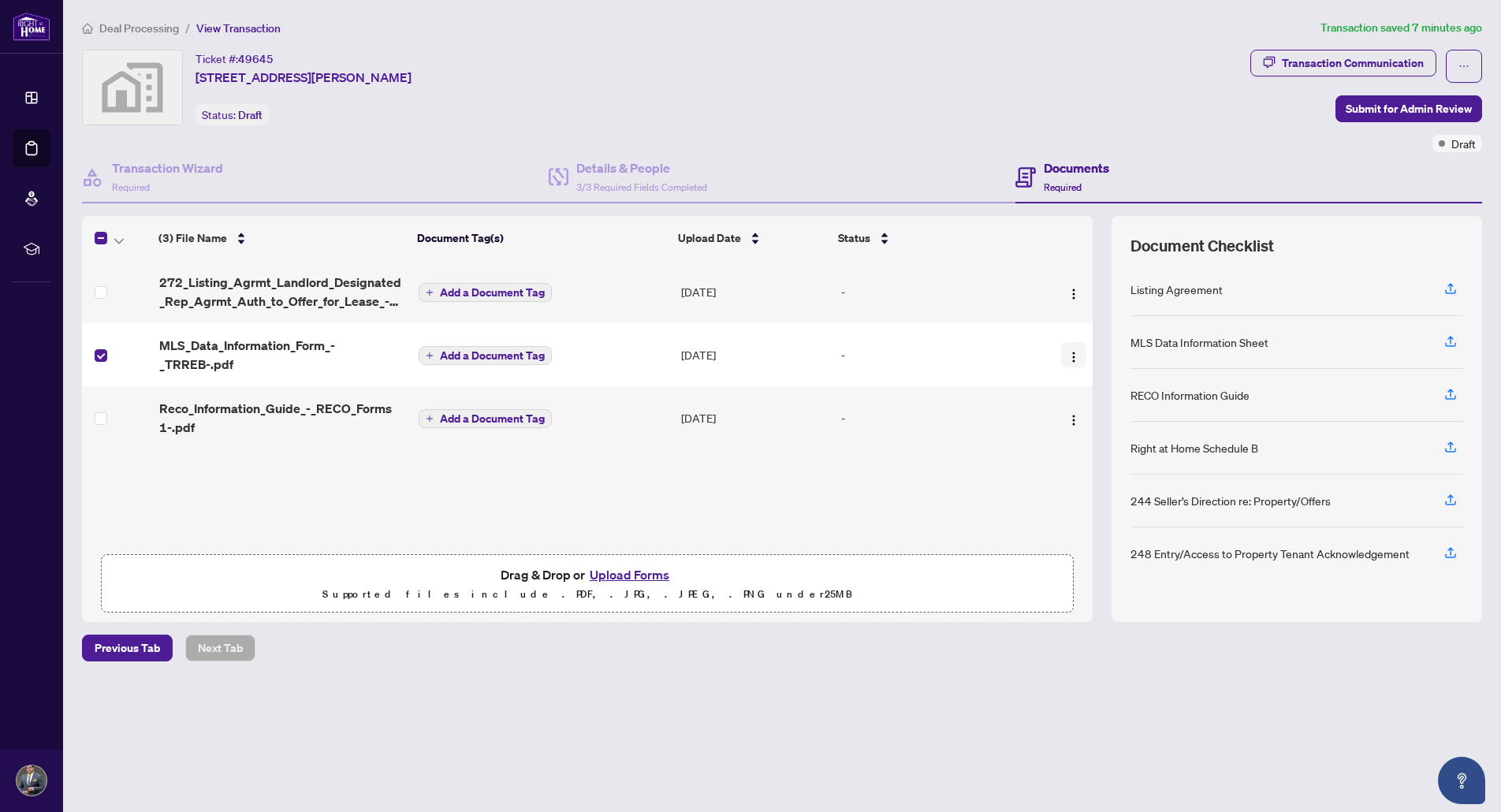
click at [1069, 350] on img "button" at bounding box center [1074, 356] width 12 height 12
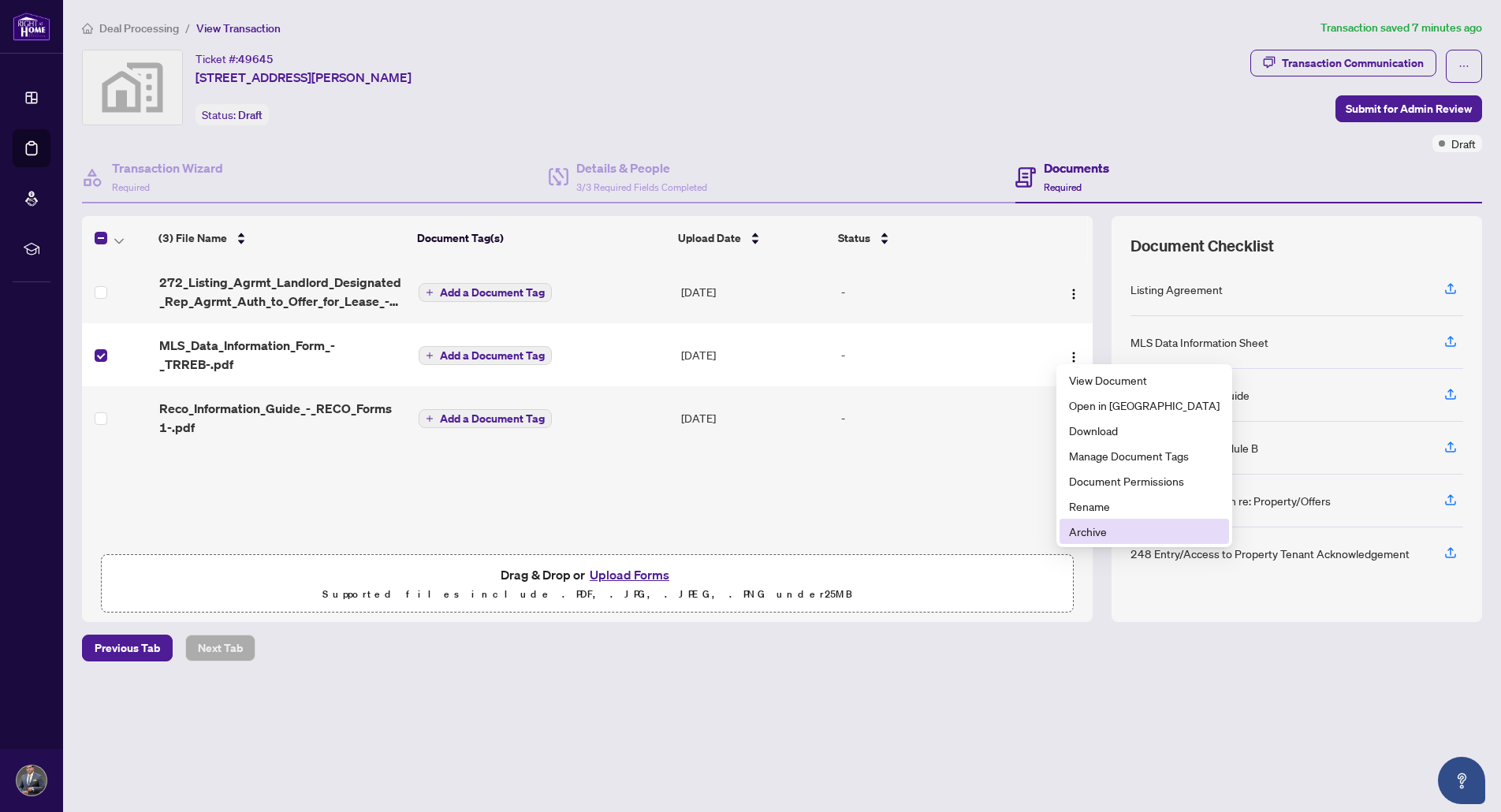
click at [1093, 529] on span "Archive" at bounding box center [1145, 530] width 151 height 17
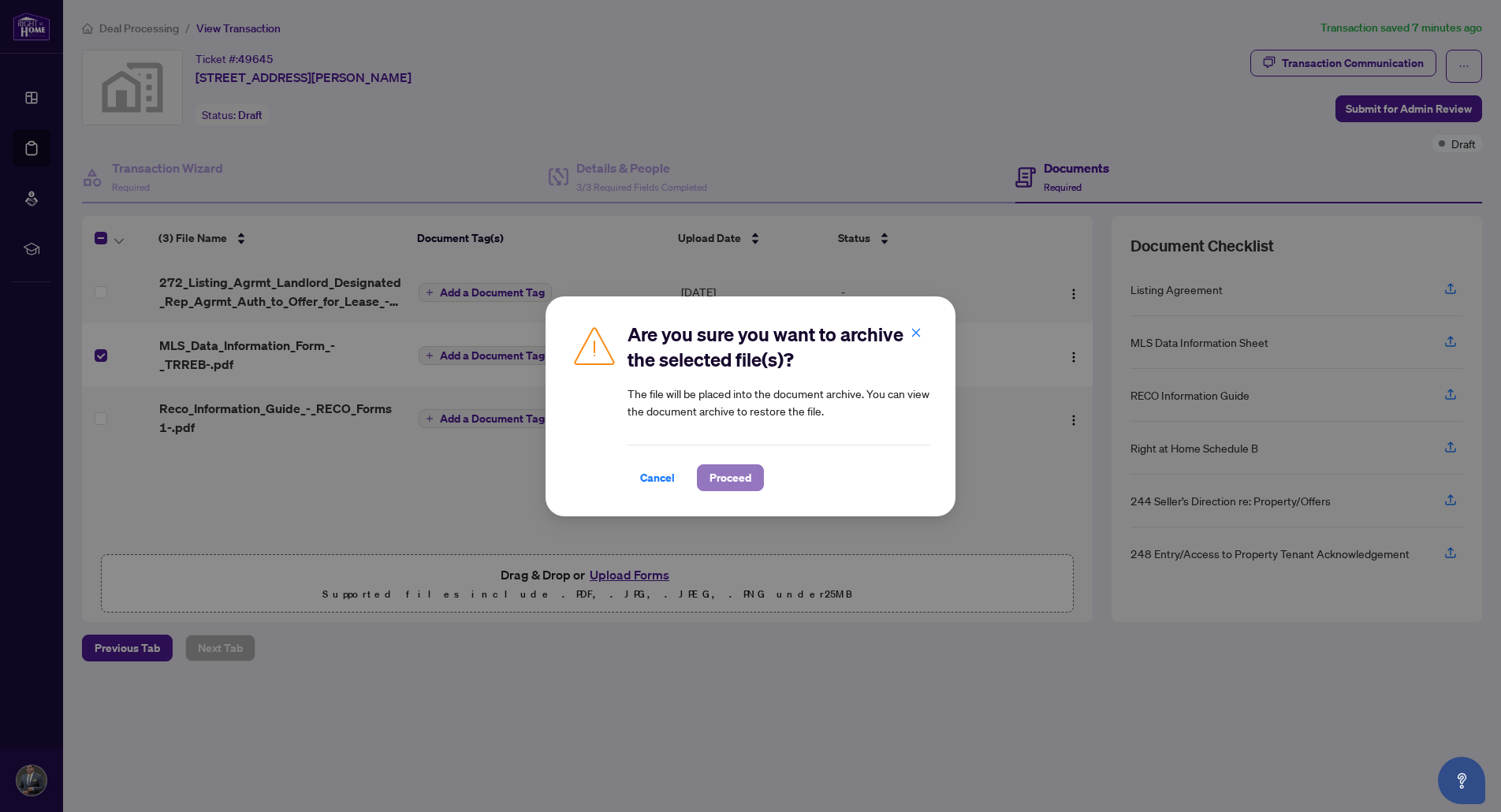
click at [726, 481] on span "Proceed" at bounding box center [730, 477] width 42 height 25
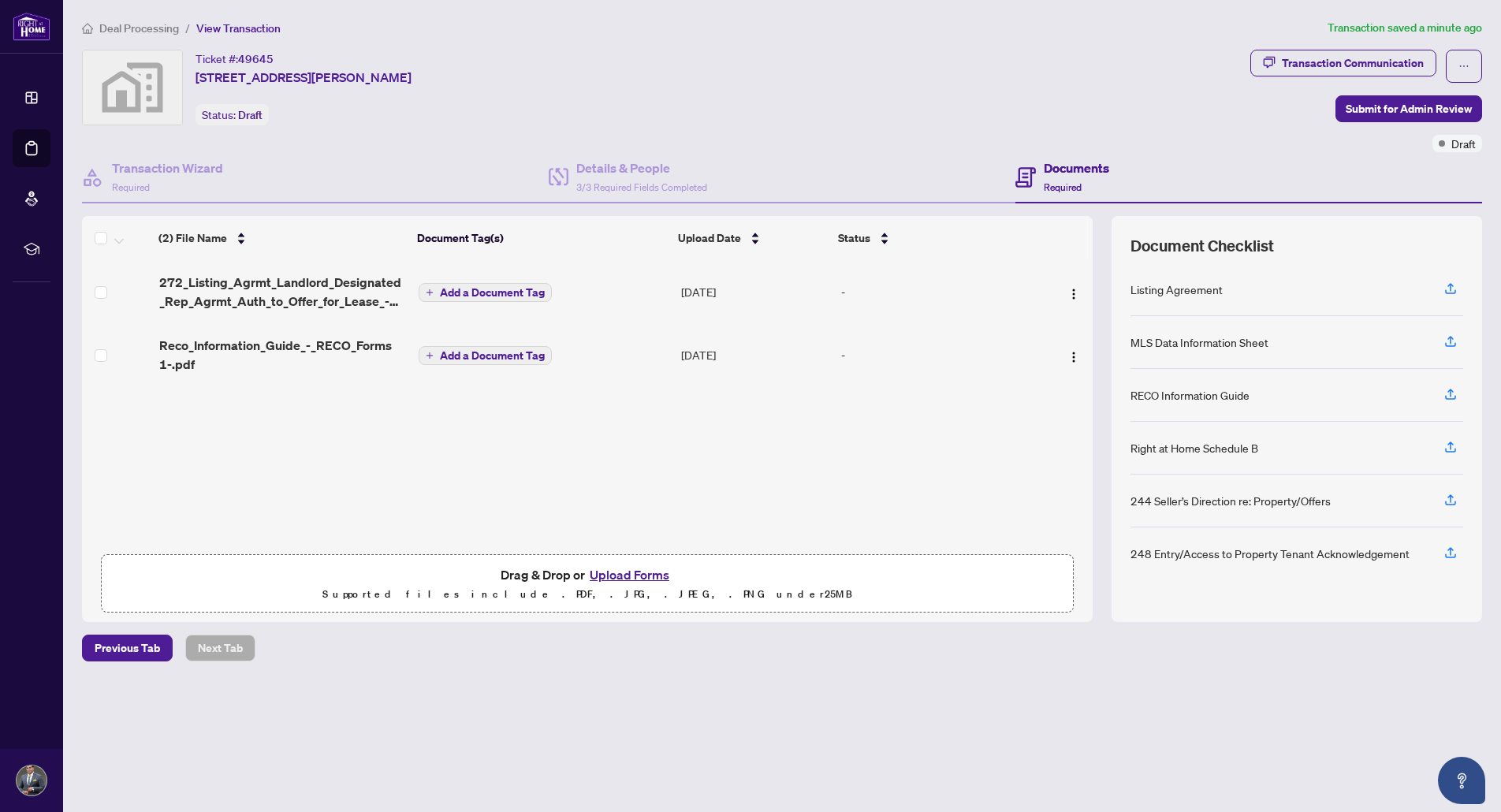
click at [627, 580] on button "Upload Forms" at bounding box center [629, 574] width 89 height 20
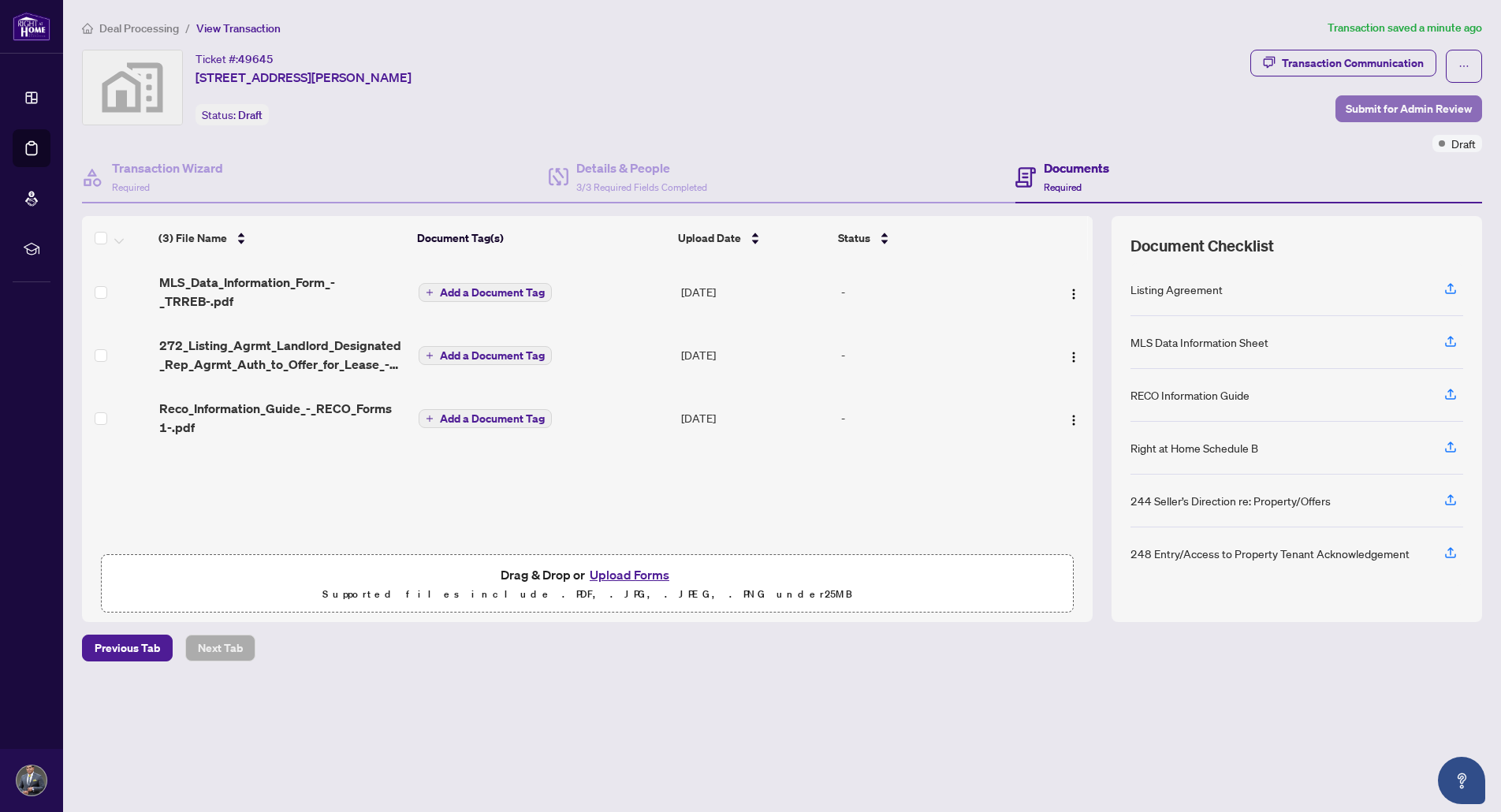
click at [1413, 109] on span "Submit for Admin Review" at bounding box center [1408, 108] width 126 height 25
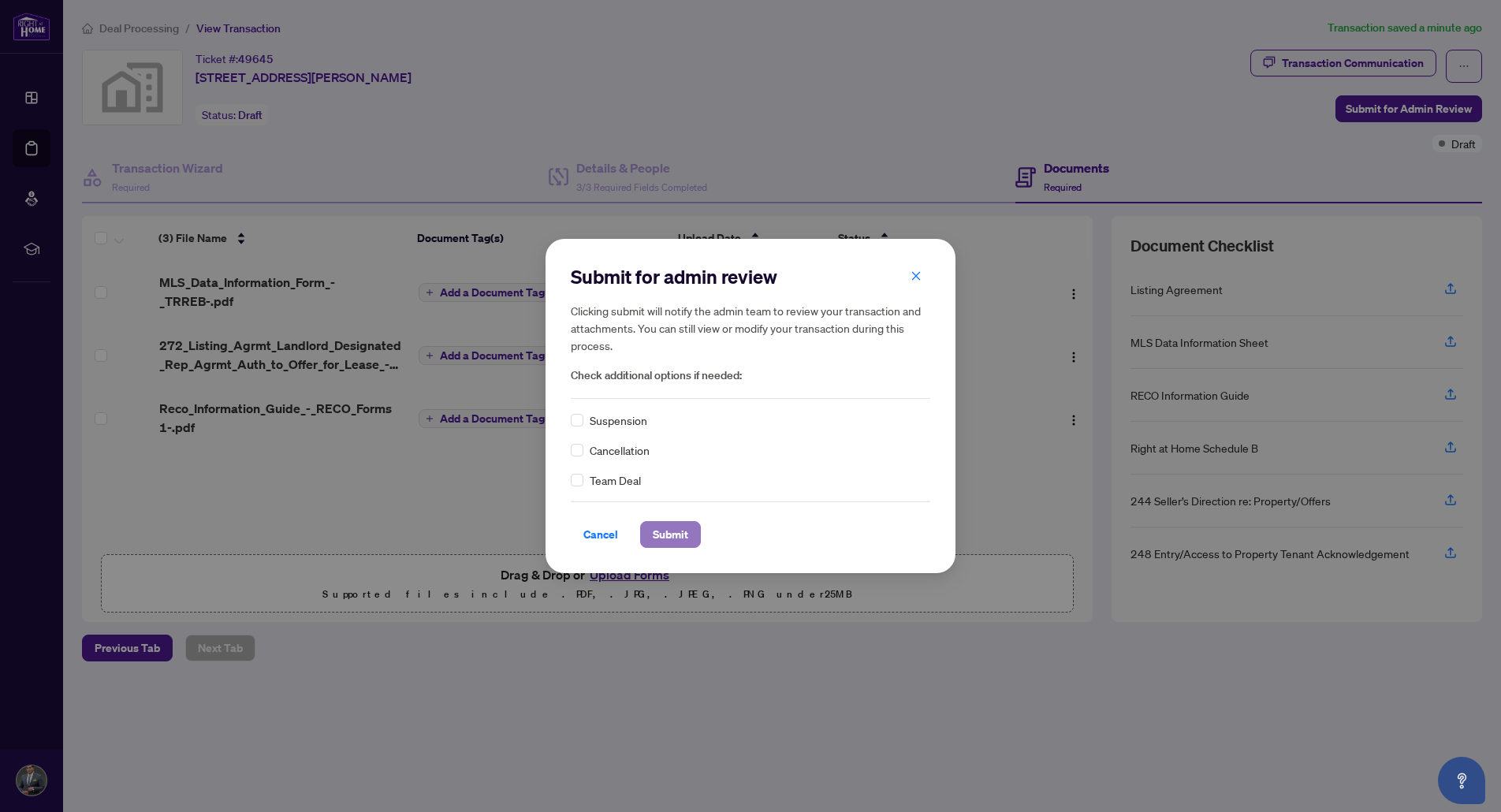
click at [666, 535] on span "Submit" at bounding box center [670, 534] width 35 height 25
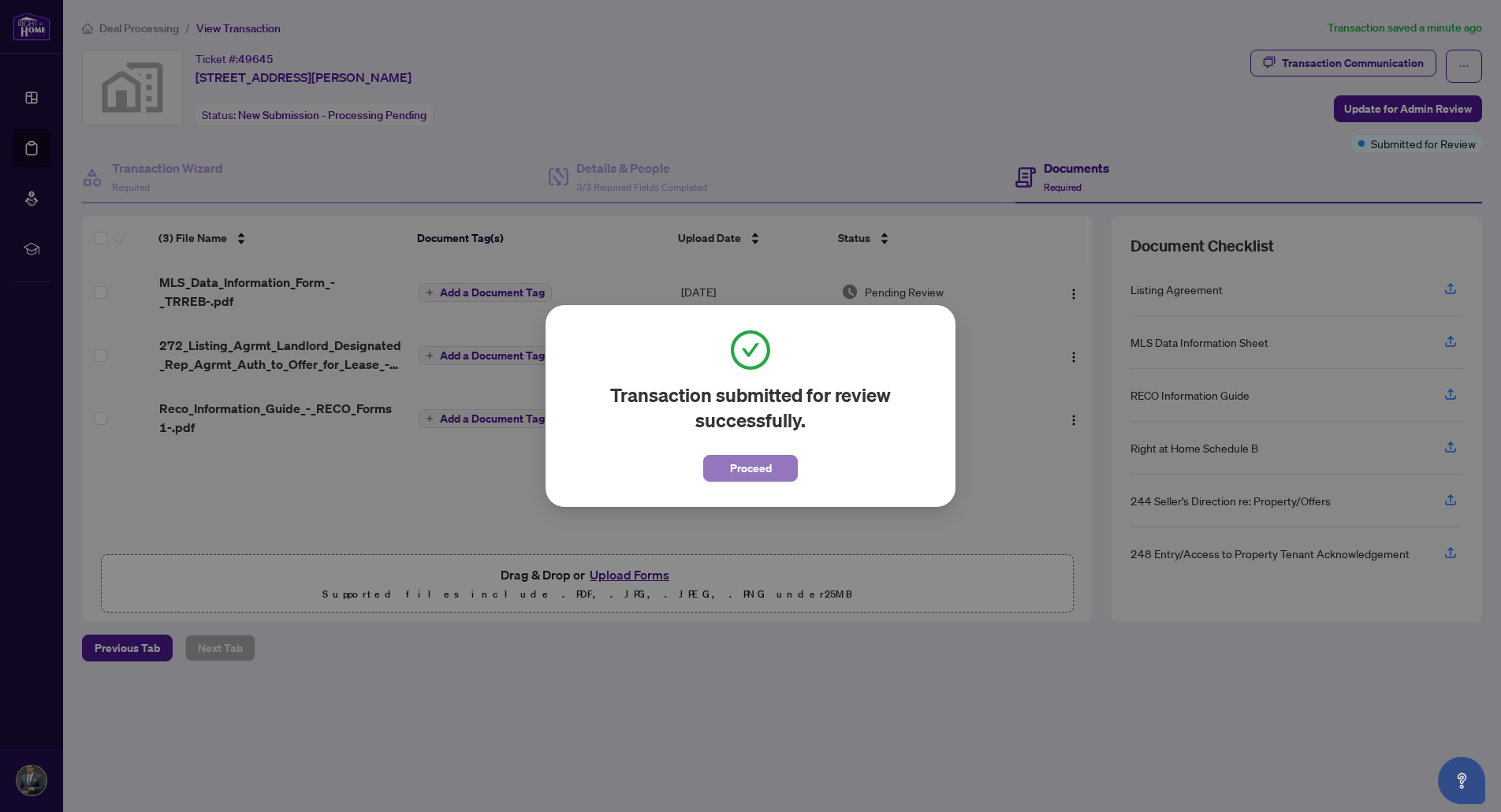
click at [752, 473] on span "Proceed" at bounding box center [751, 467] width 42 height 25
